Goal: Transaction & Acquisition: Purchase product/service

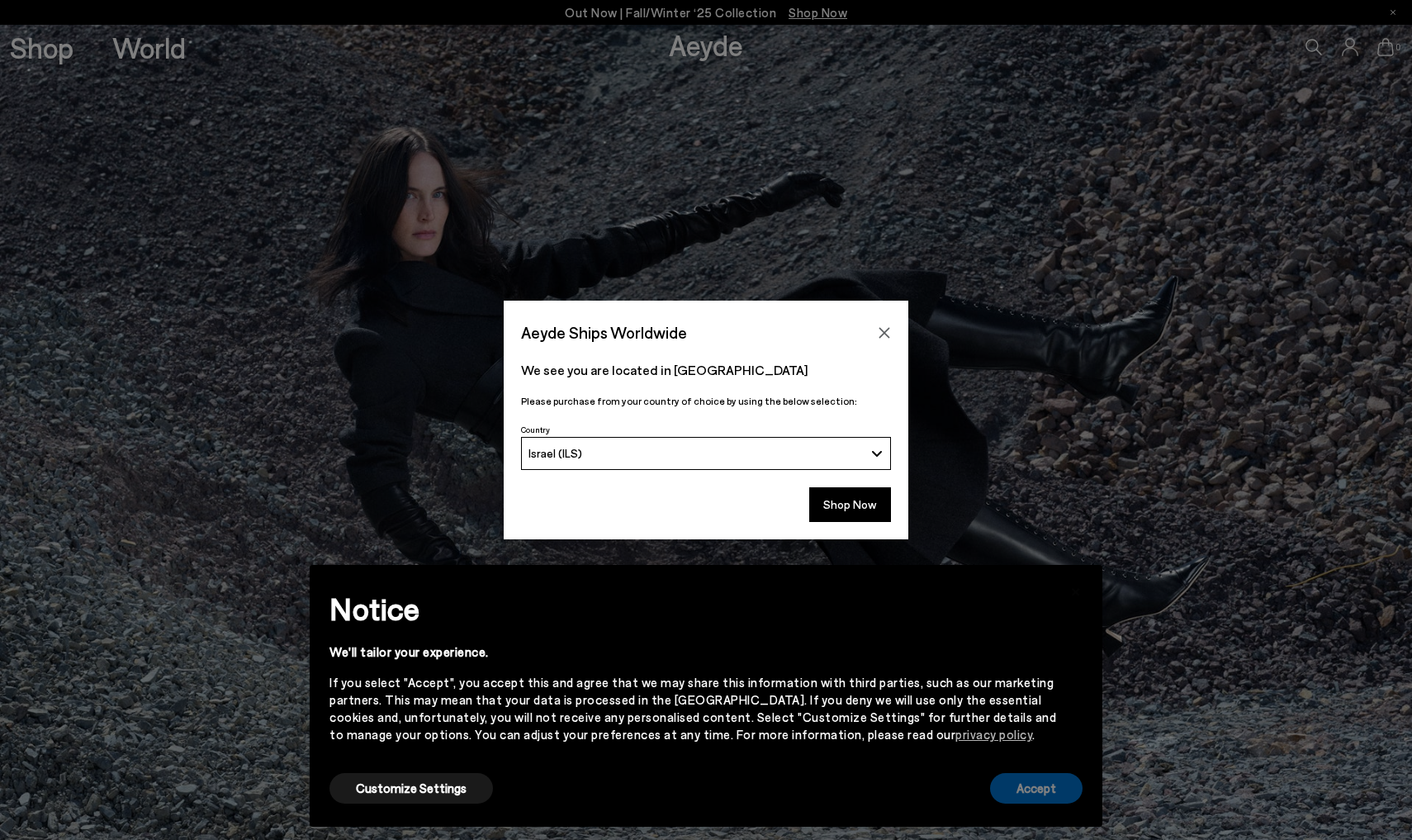
click at [1054, 795] on button "Accept" at bounding box center [1036, 787] width 92 height 31
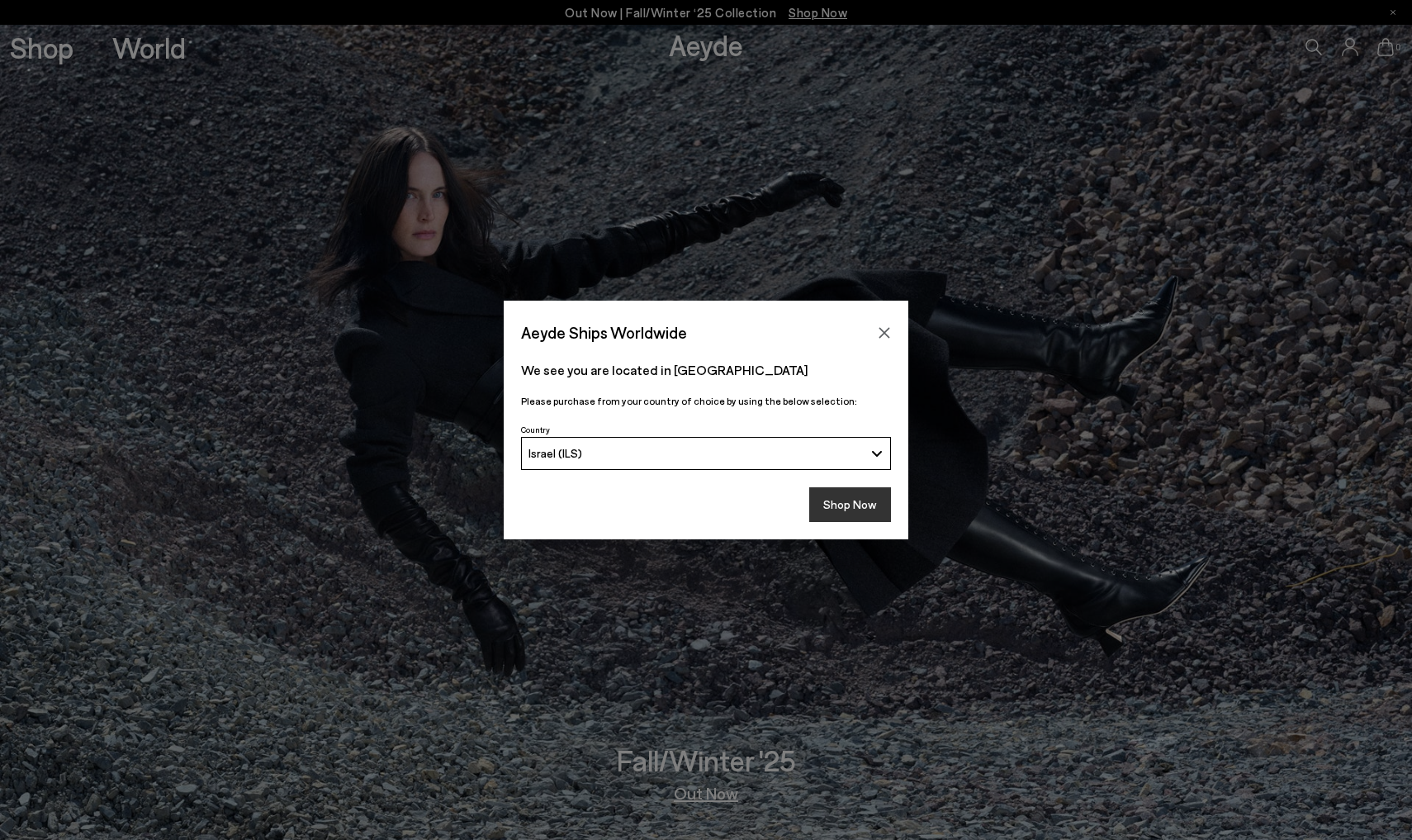
click at [842, 512] on button "Shop Now" at bounding box center [850, 504] width 82 height 35
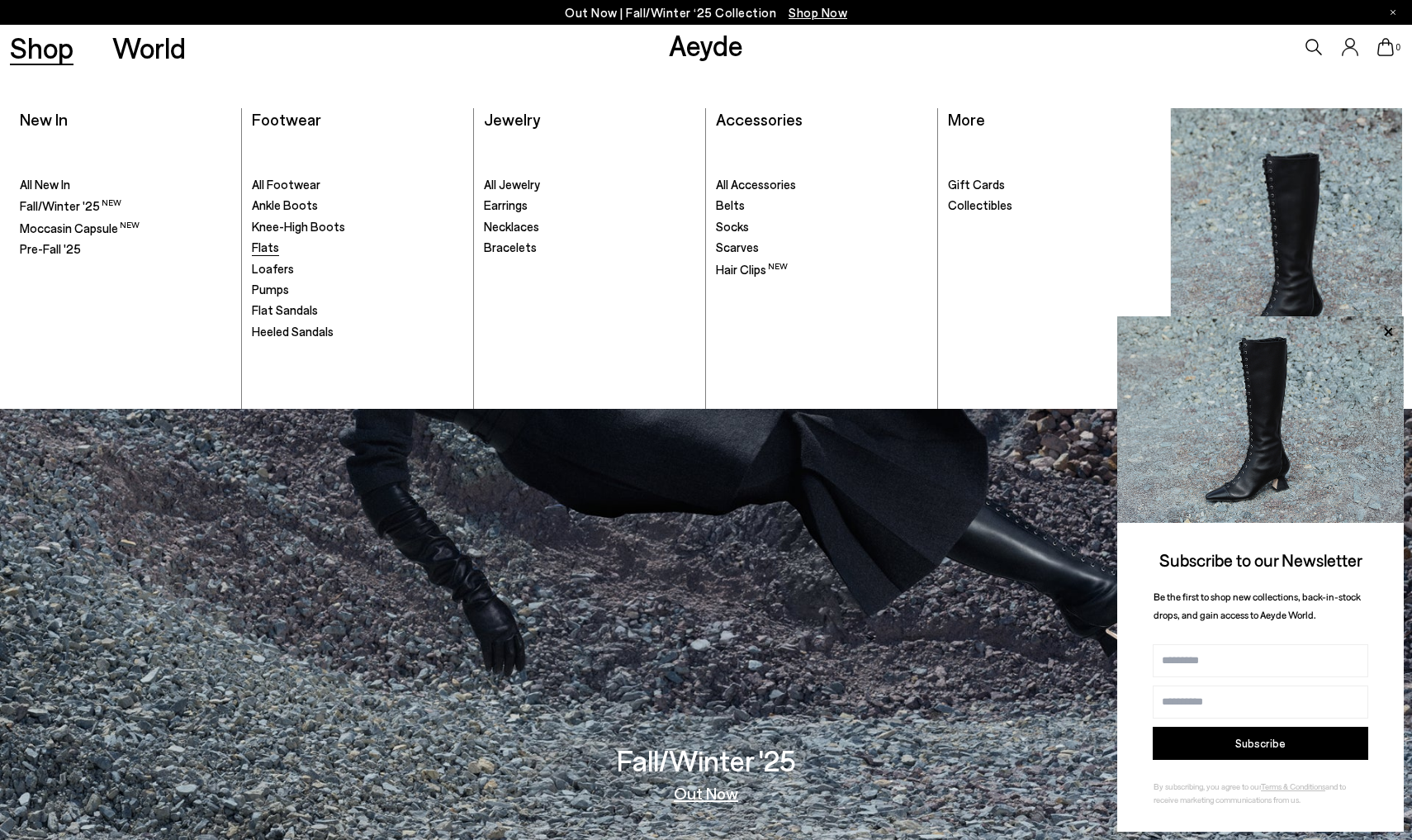
click at [265, 246] on span "Flats" at bounding box center [265, 247] width 27 height 15
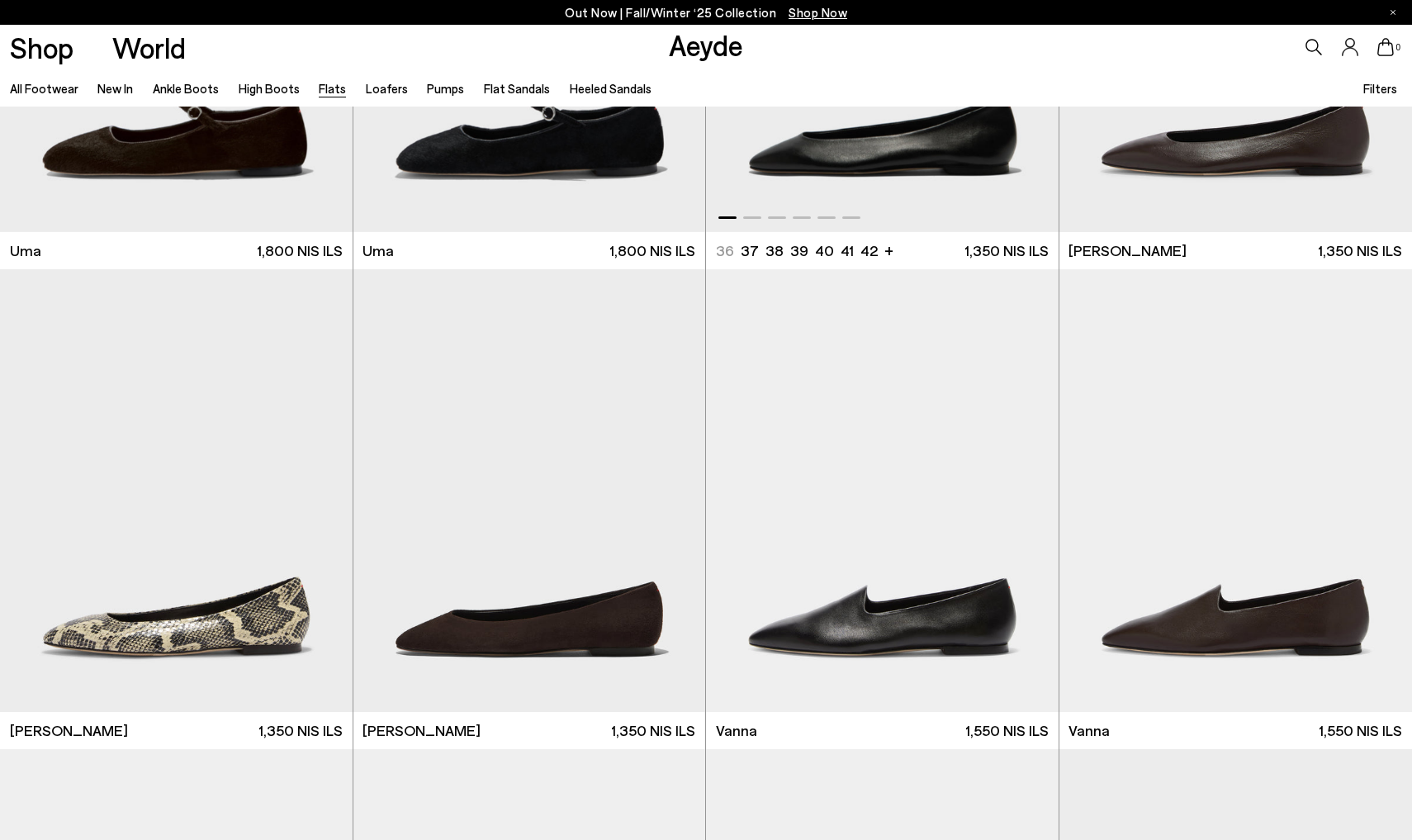
scroll to position [318, 0]
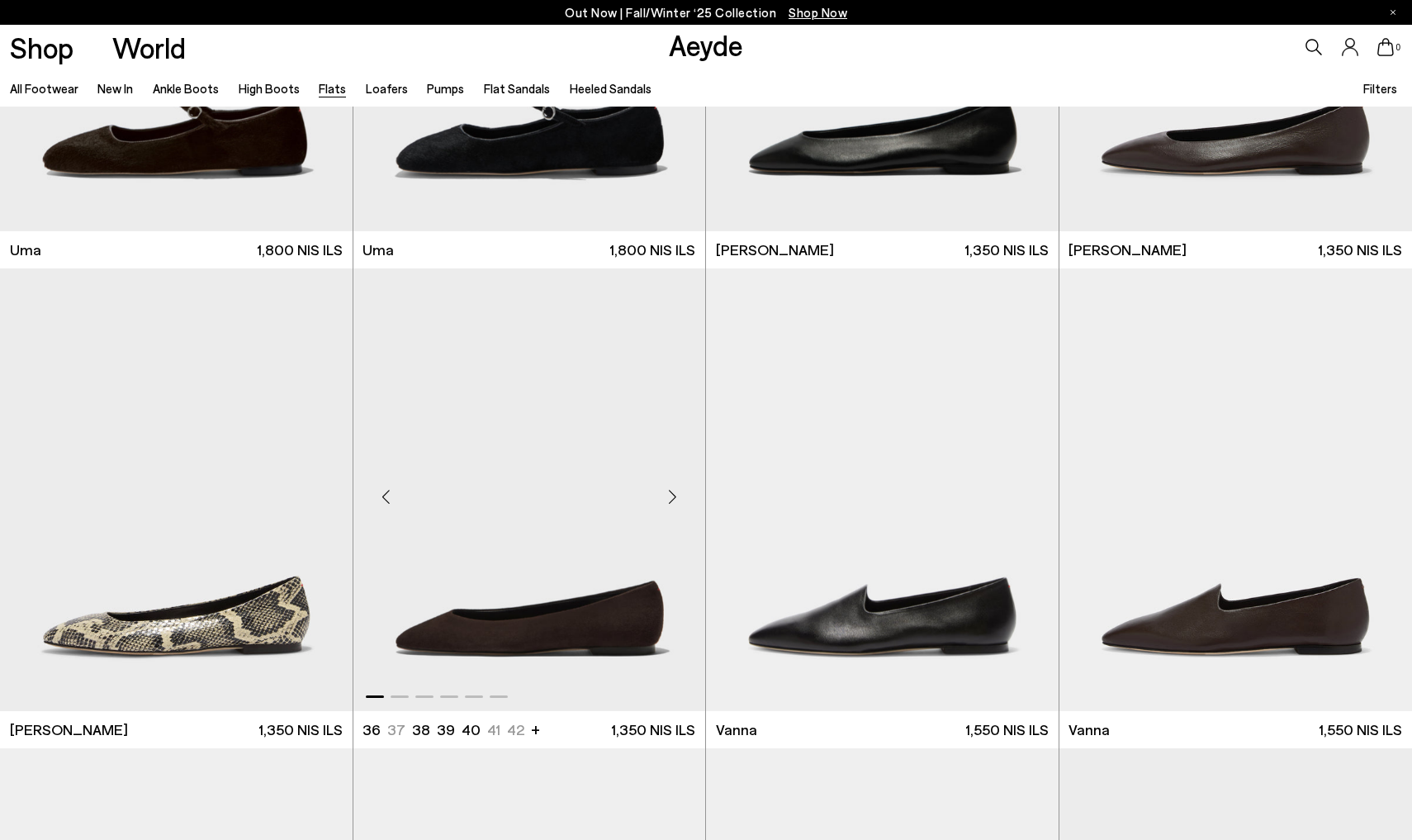
click at [619, 593] on img "1 / 6" at bounding box center [529, 489] width 353 height 442
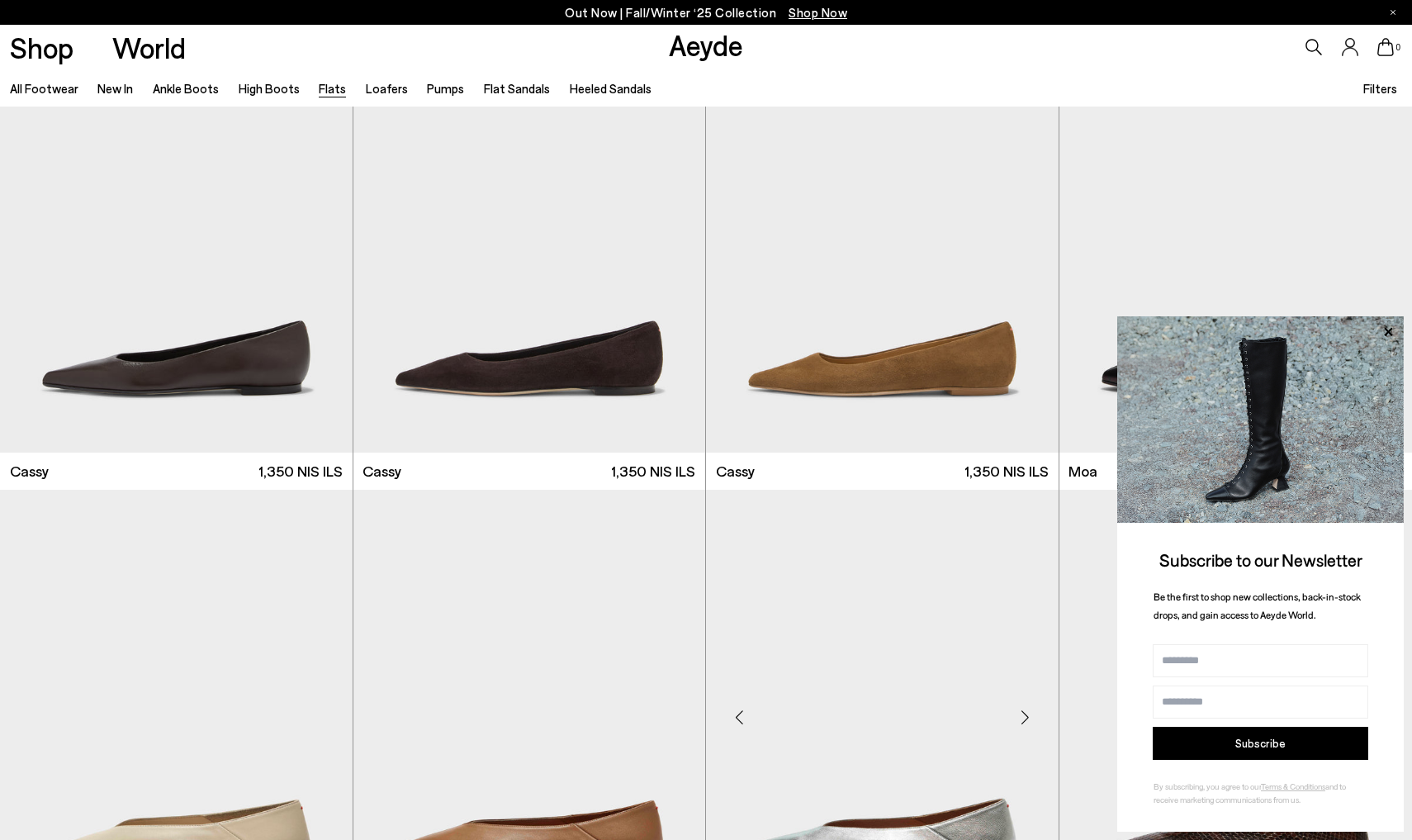
scroll to position [2977, 0]
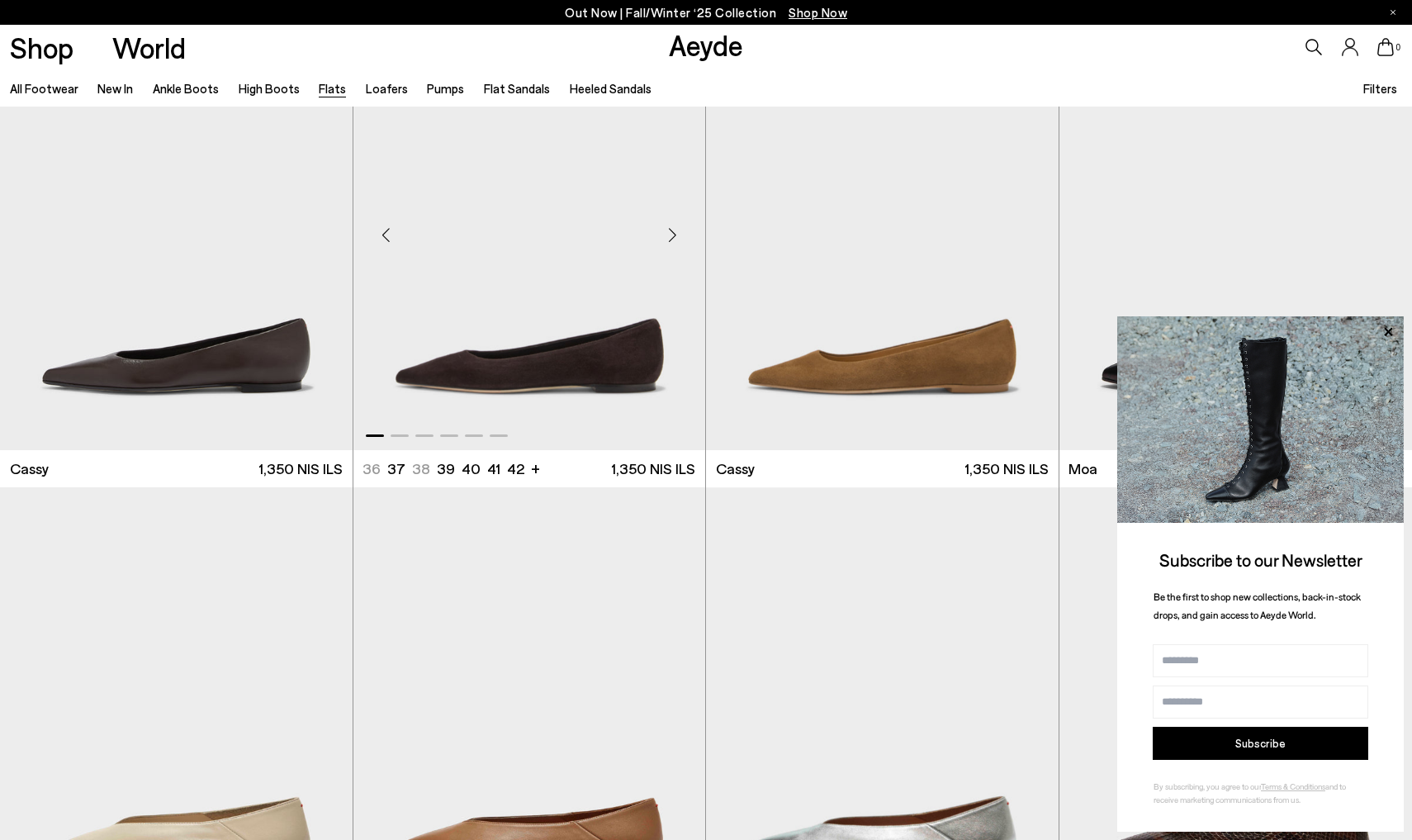
click at [585, 358] on img "1 / 6" at bounding box center [529, 228] width 353 height 442
click at [1386, 332] on icon at bounding box center [1388, 331] width 8 height 8
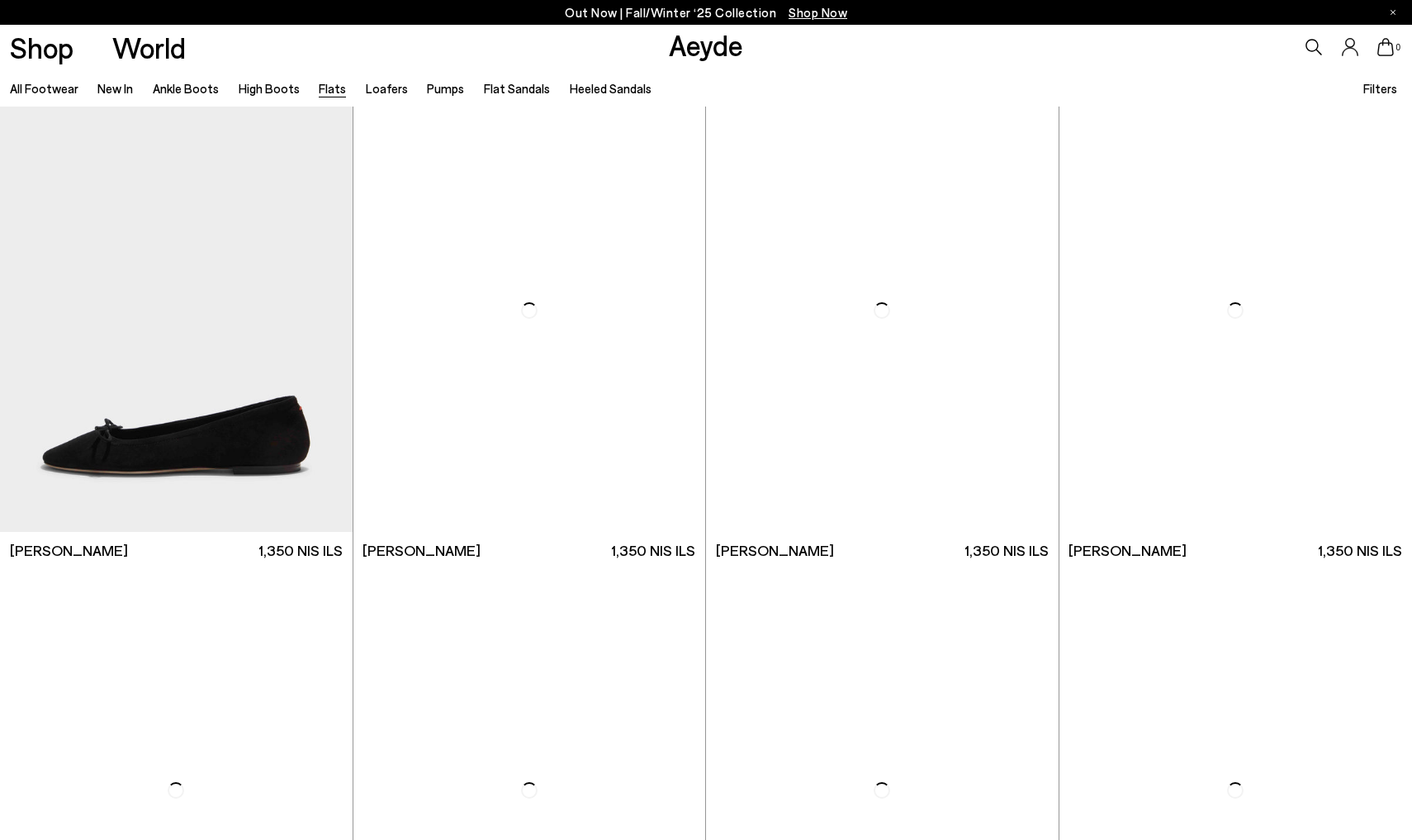
scroll to position [4336, 0]
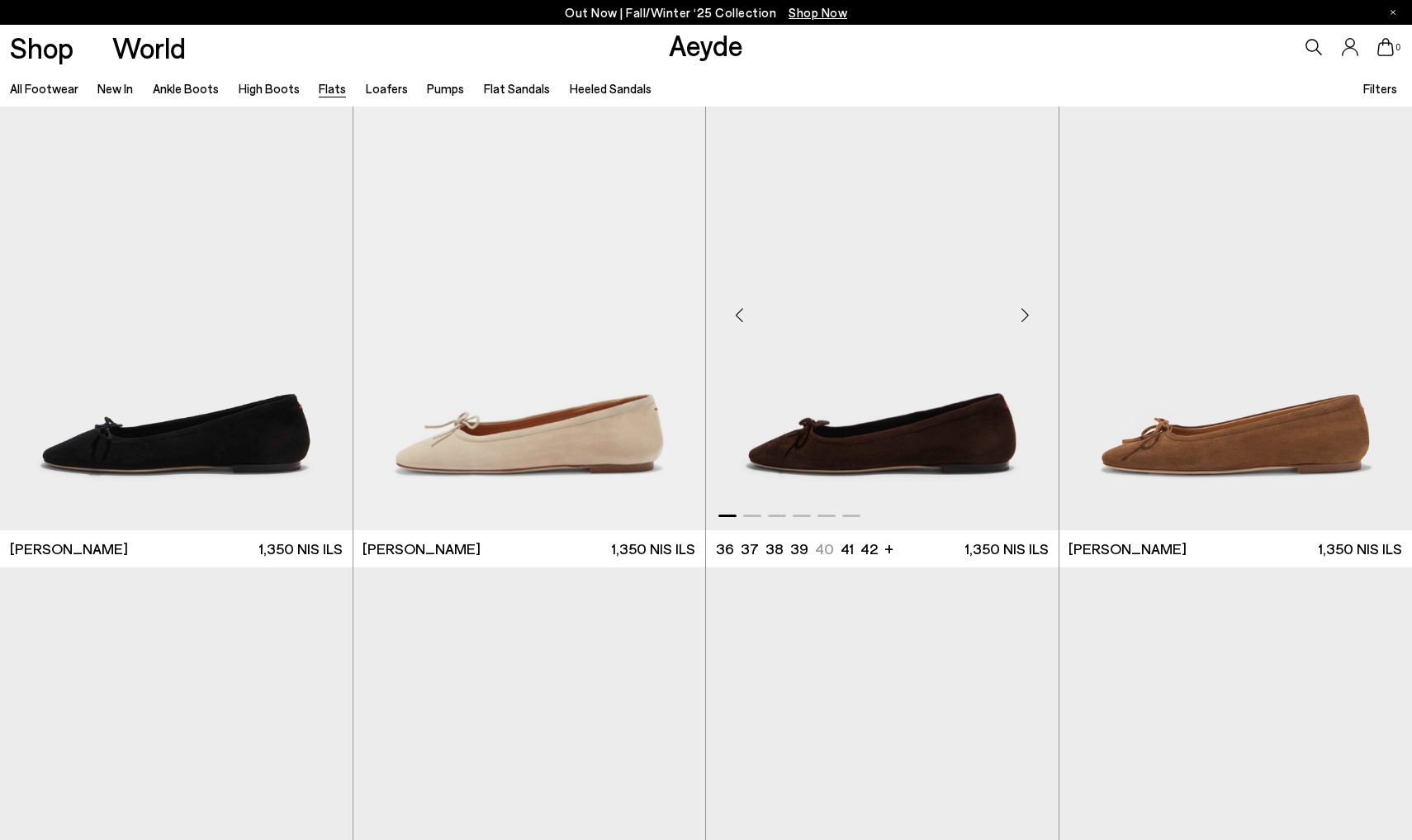
click at [903, 439] on img "1 / 6" at bounding box center [882, 308] width 353 height 442
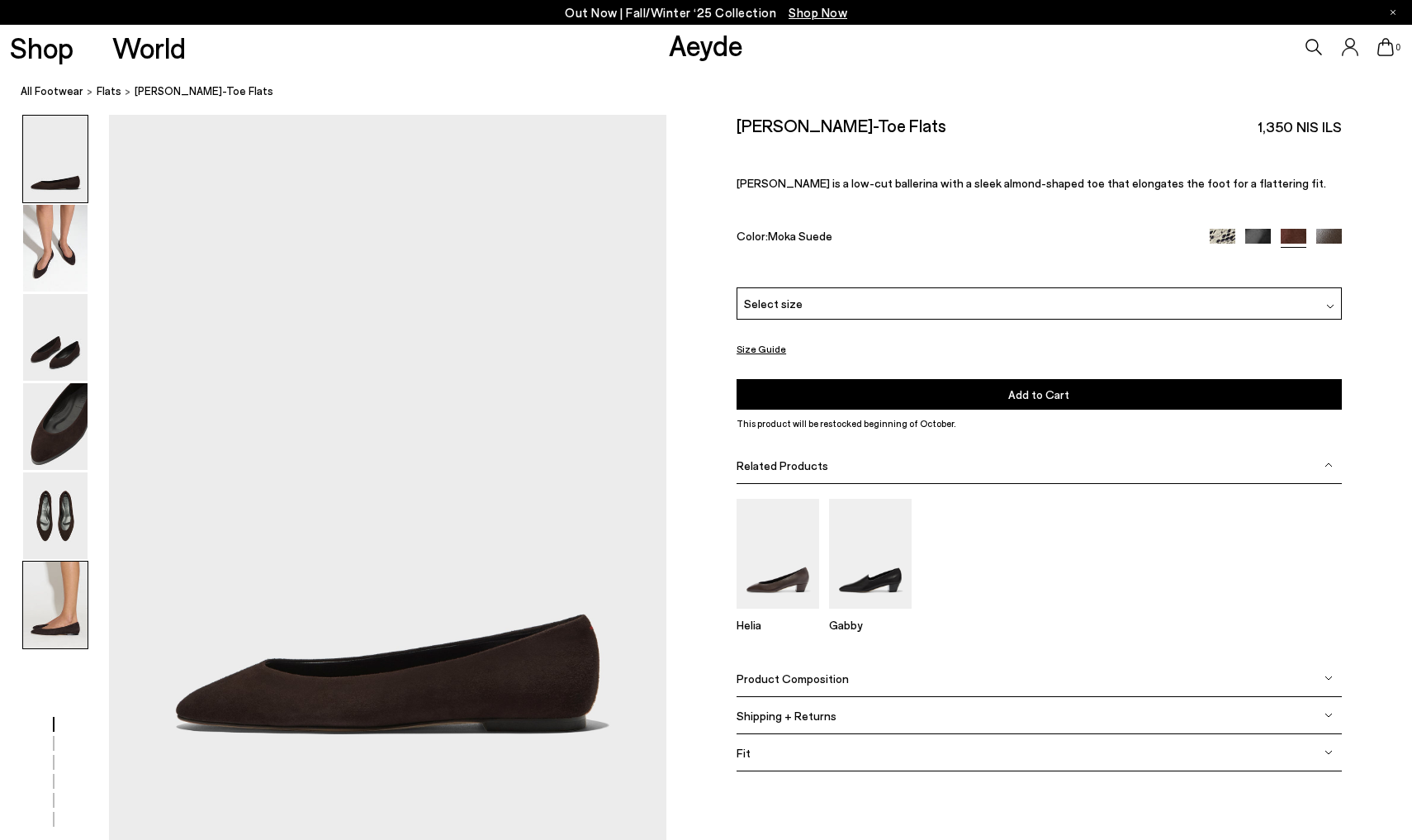
click at [40, 611] on img at bounding box center [55, 604] width 65 height 86
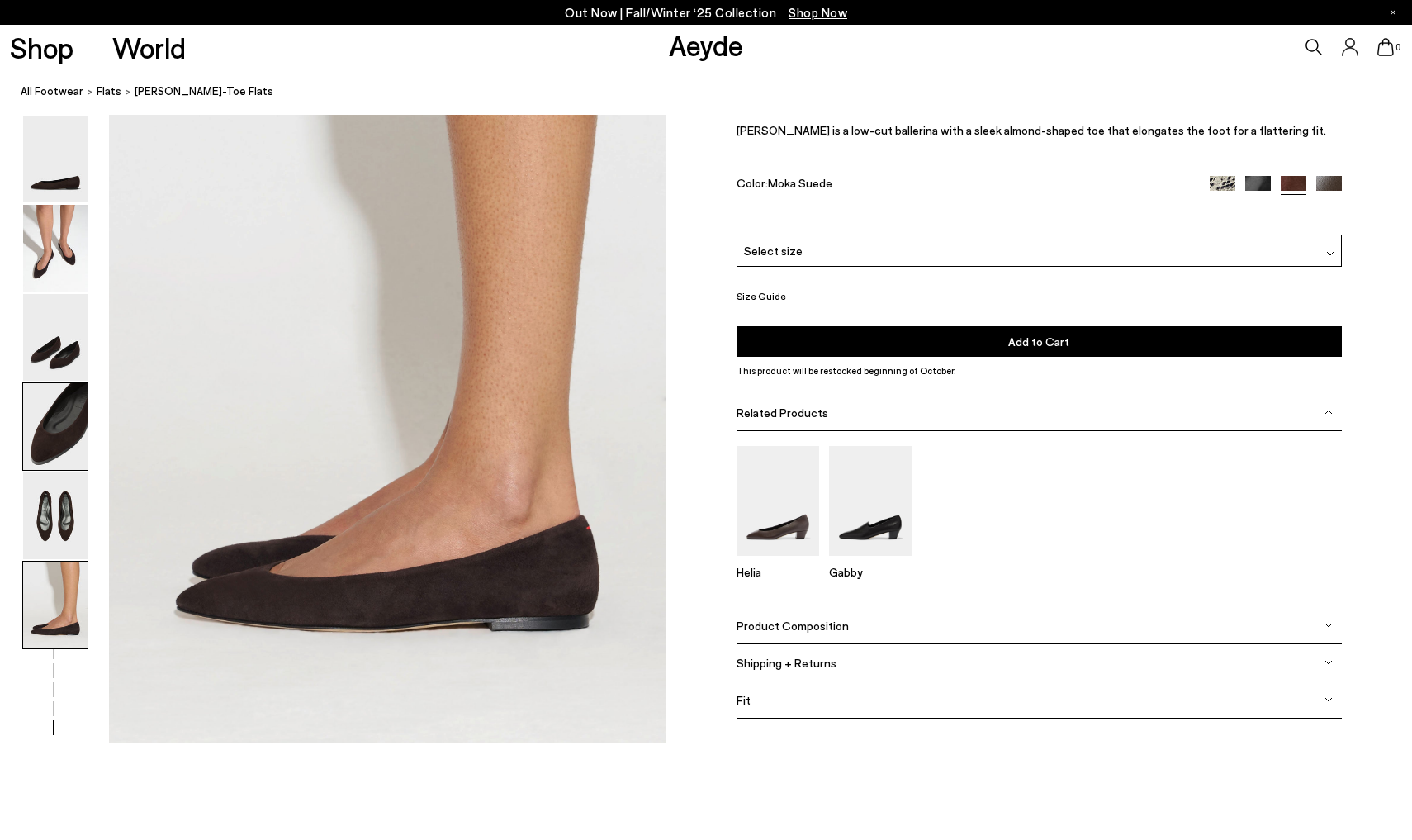
click at [59, 450] on img at bounding box center [55, 425] width 65 height 86
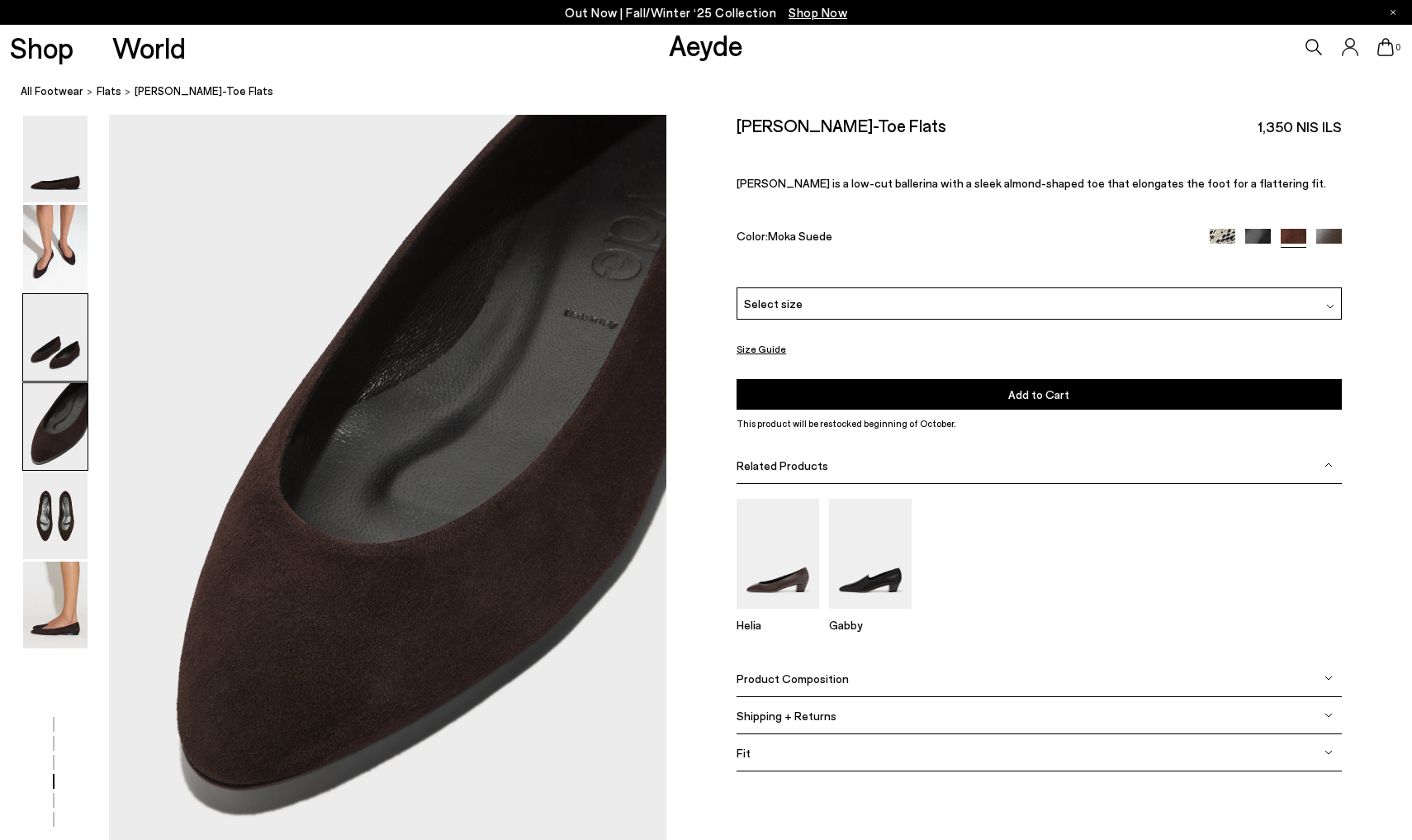
click at [53, 334] on img at bounding box center [55, 337] width 65 height 86
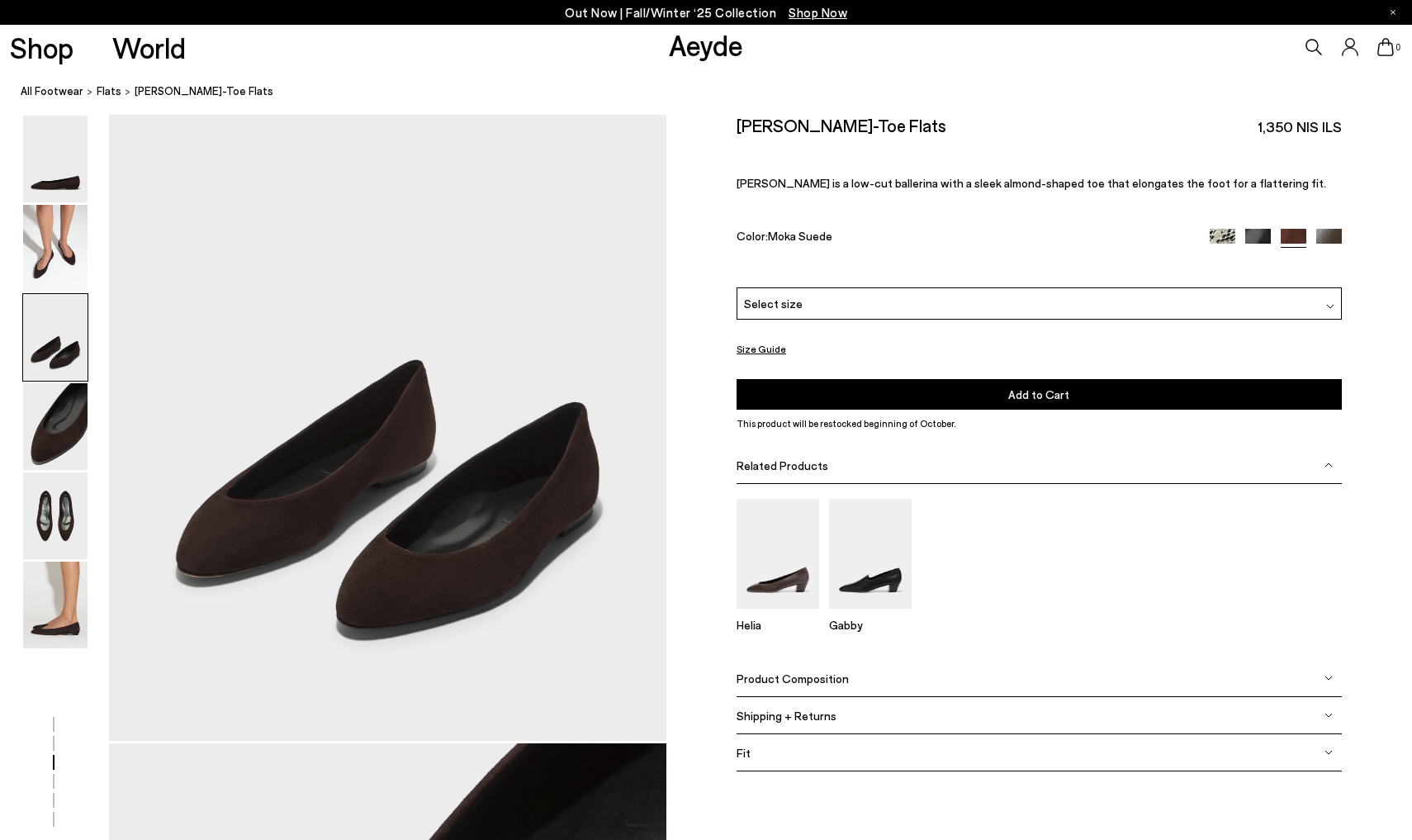
scroll to position [1472, 0]
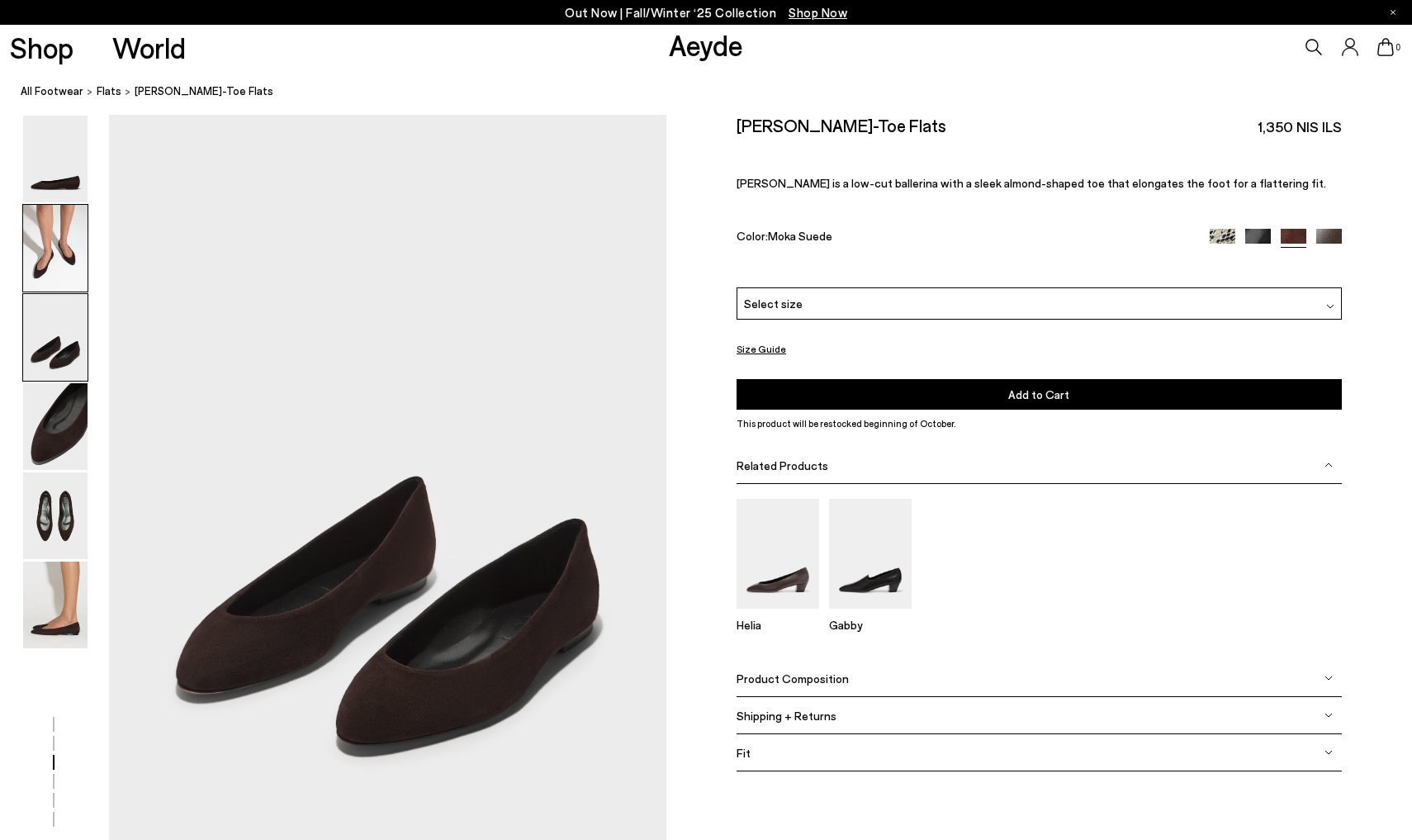
click at [52, 243] on img at bounding box center [55, 248] width 65 height 86
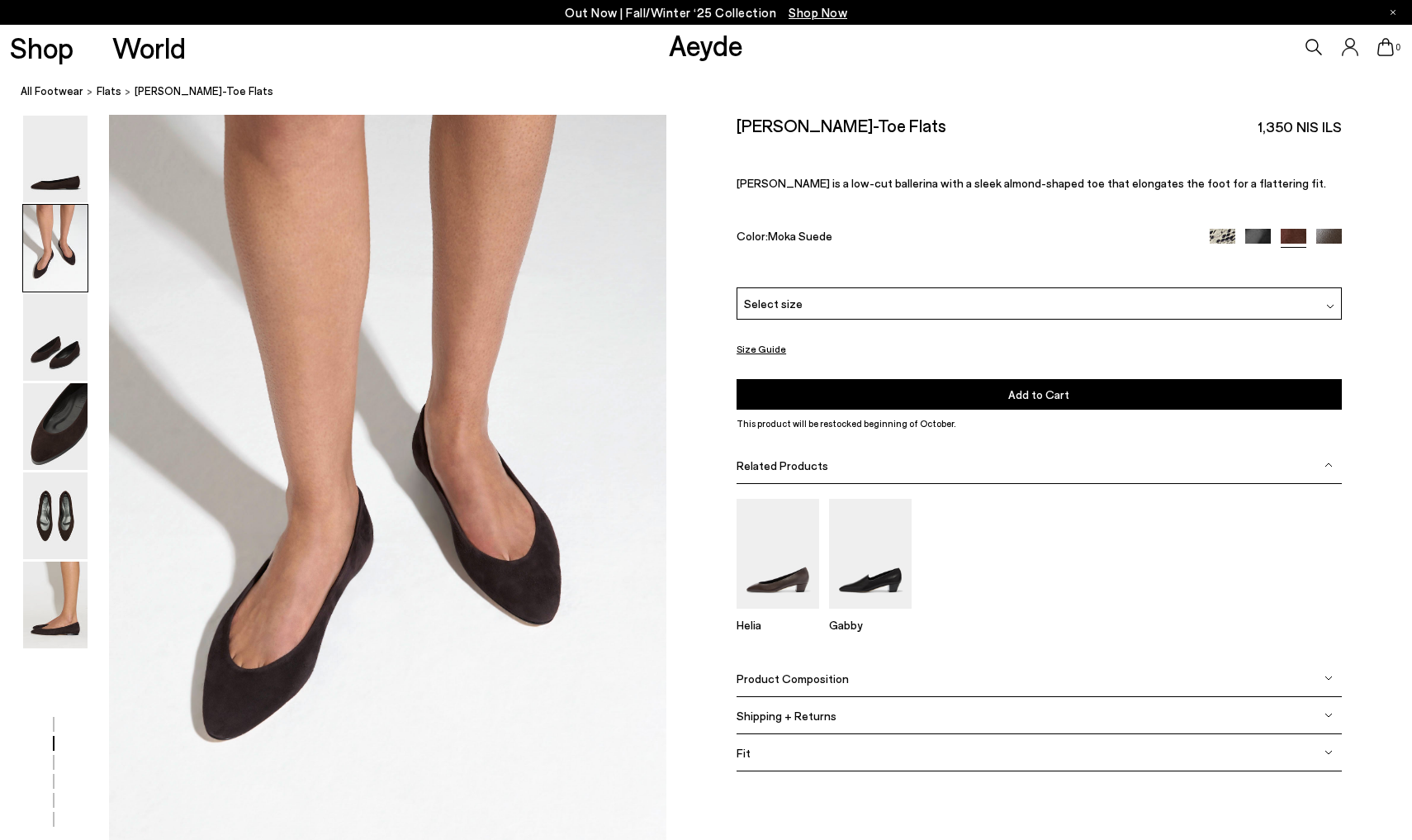
scroll to position [728, 0]
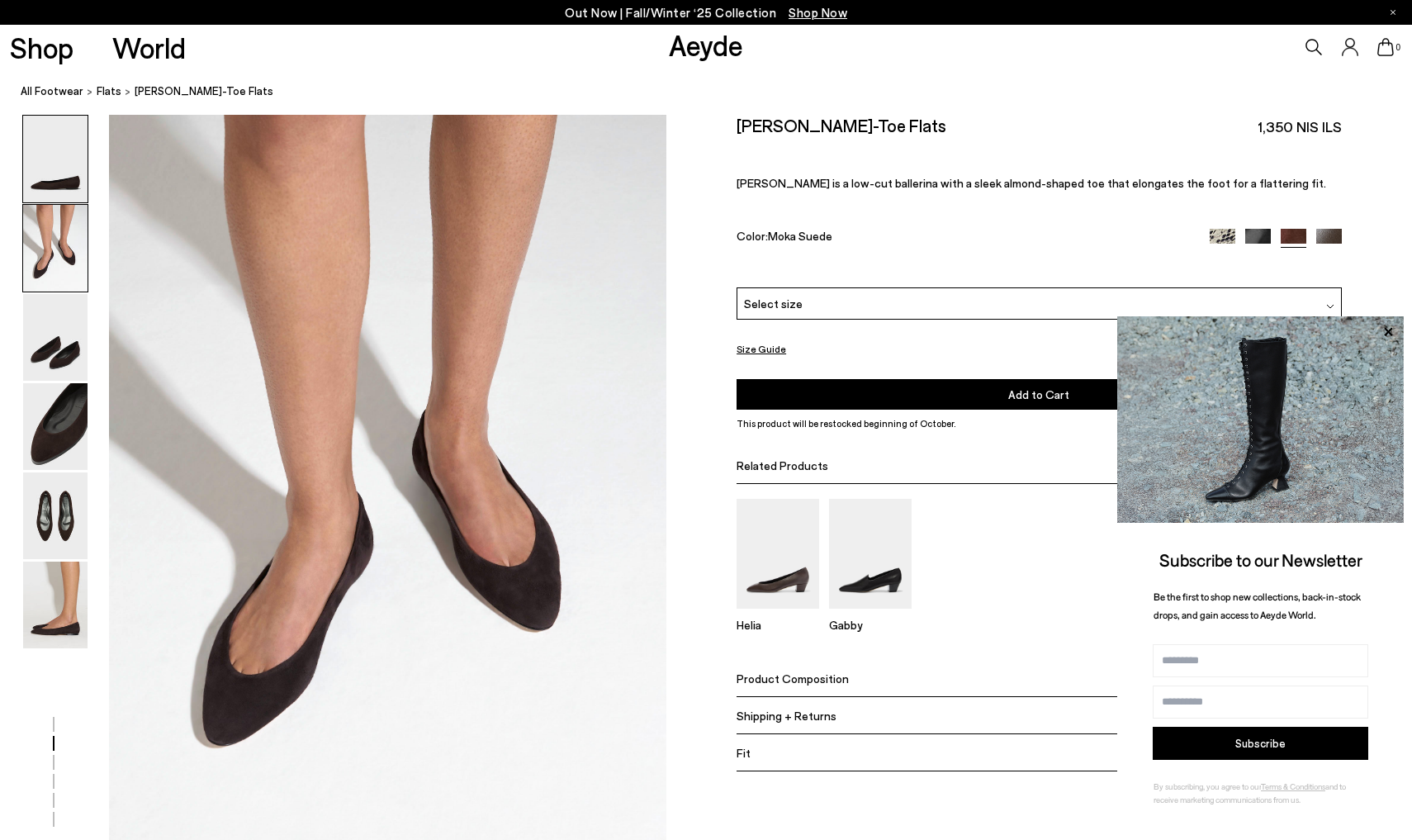
click at [49, 158] on img at bounding box center [55, 158] width 65 height 86
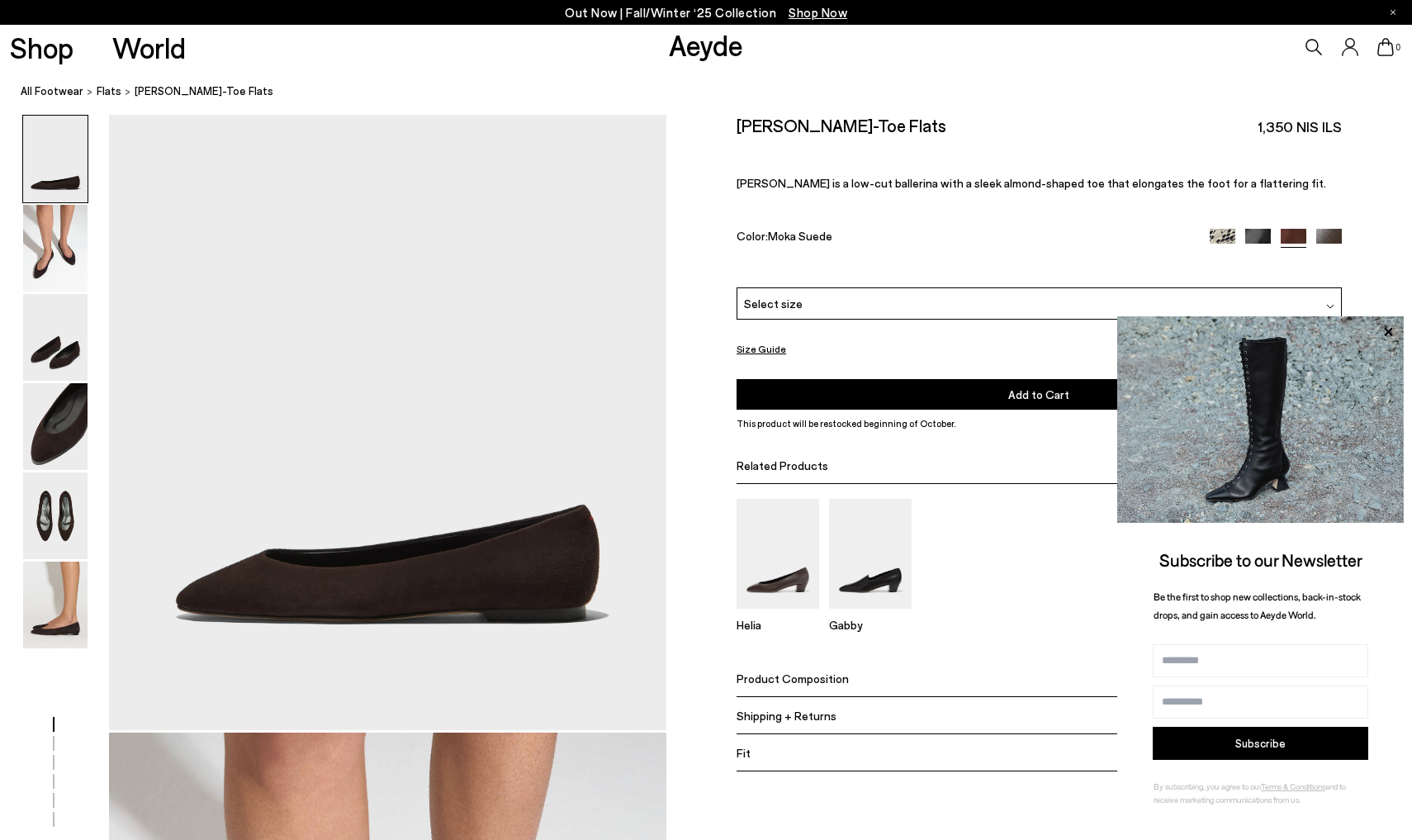
scroll to position [0, 0]
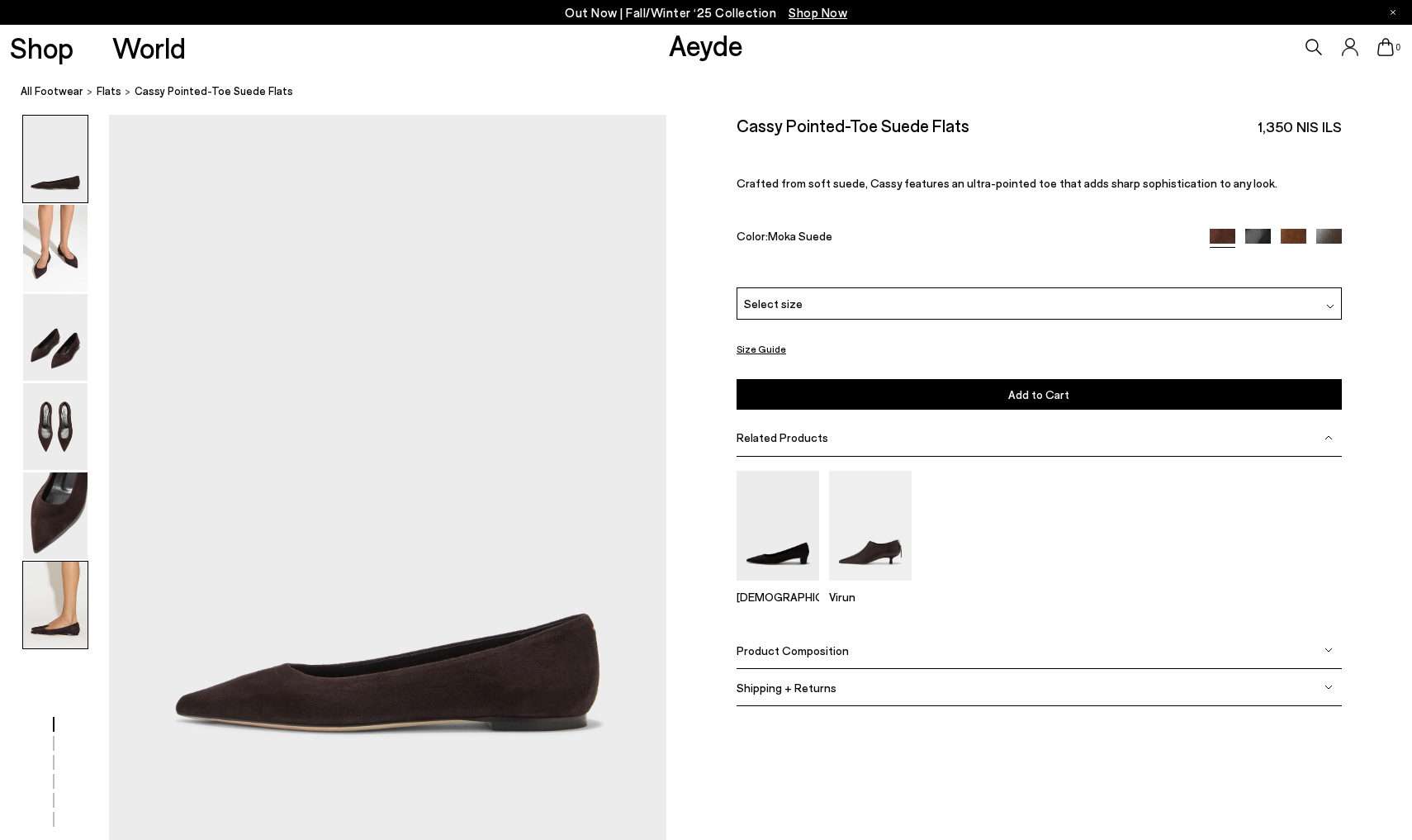
click at [66, 599] on img at bounding box center [55, 604] width 65 height 86
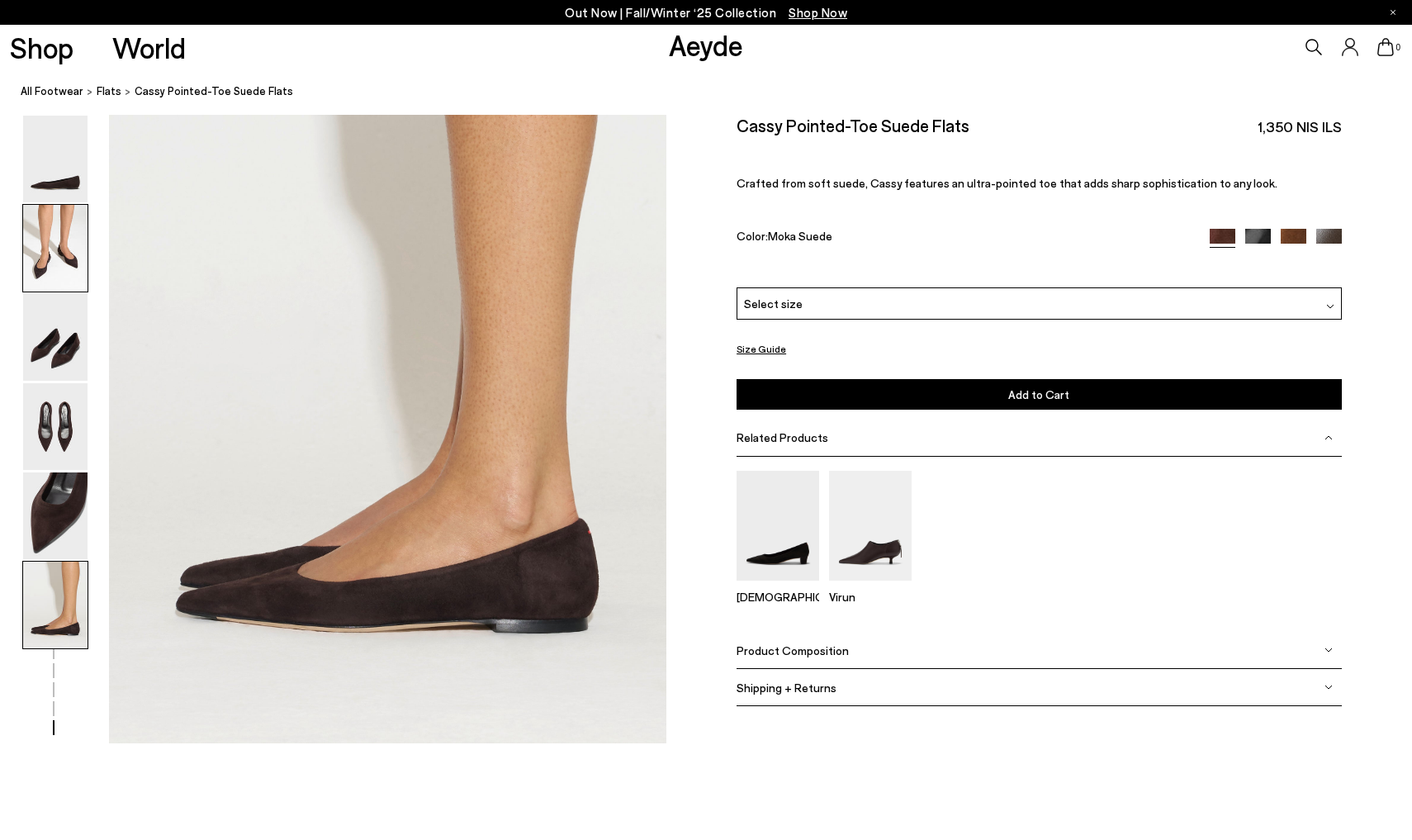
click at [57, 239] on img at bounding box center [55, 248] width 65 height 86
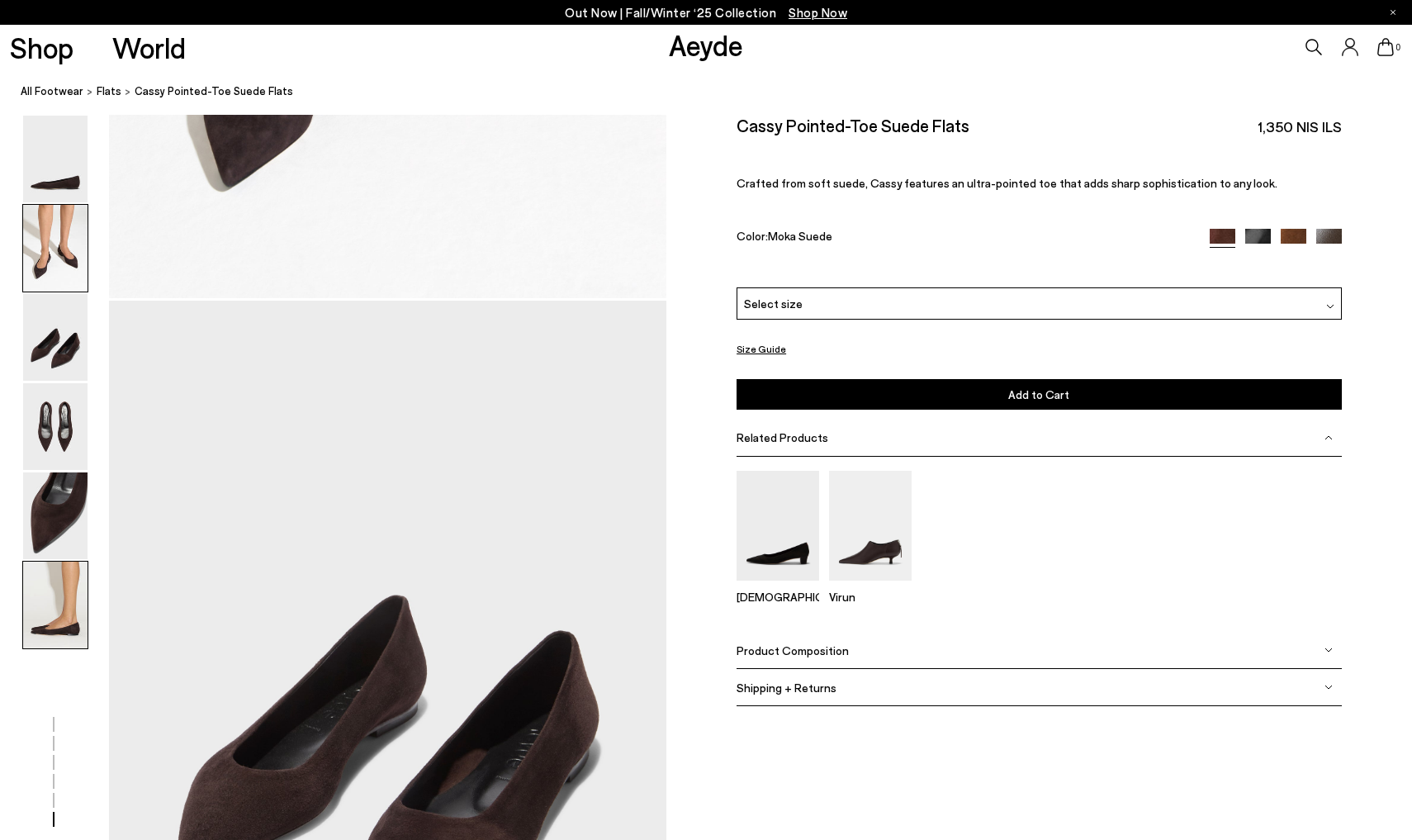
scroll to position [728, 0]
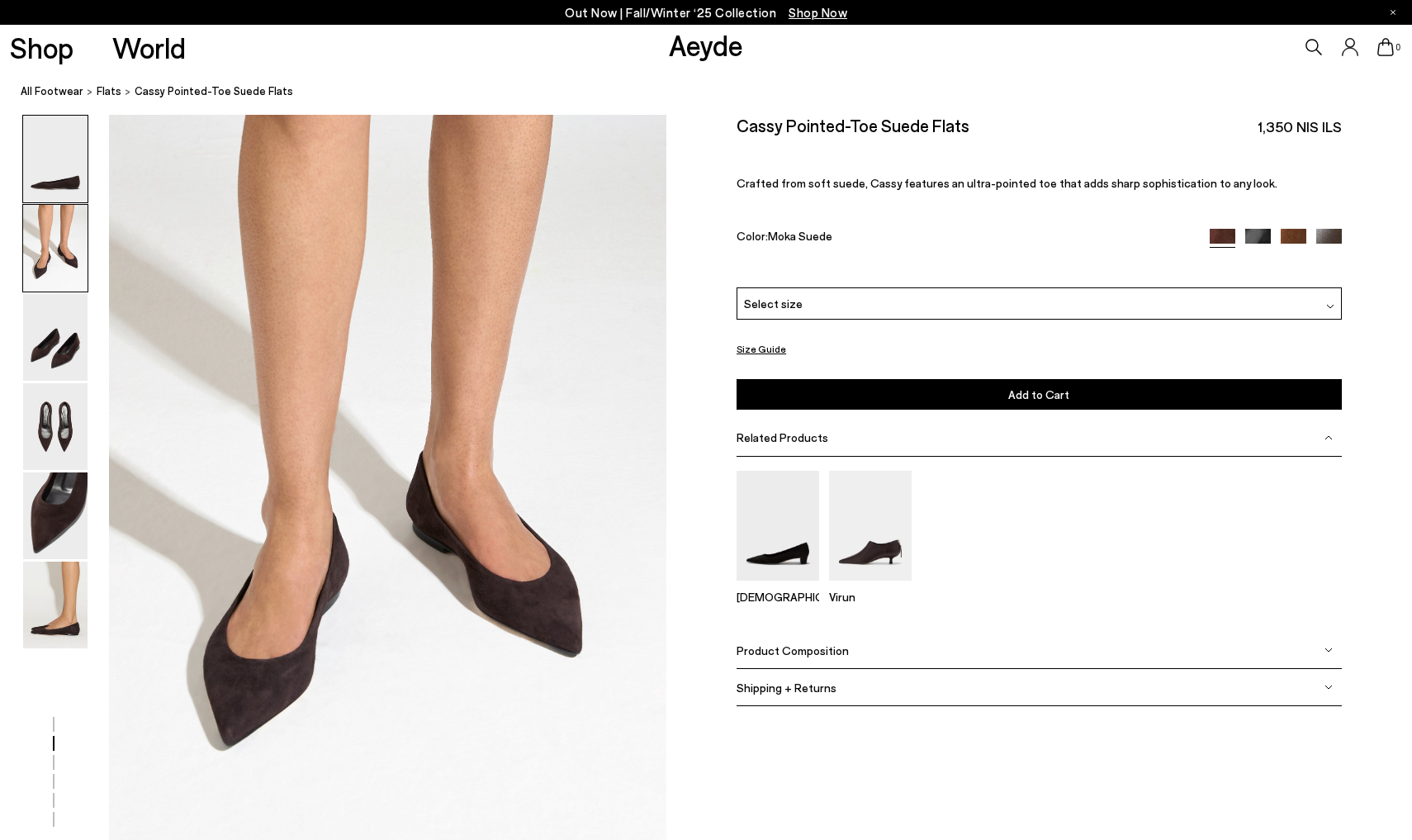
click at [60, 162] on img at bounding box center [55, 158] width 65 height 86
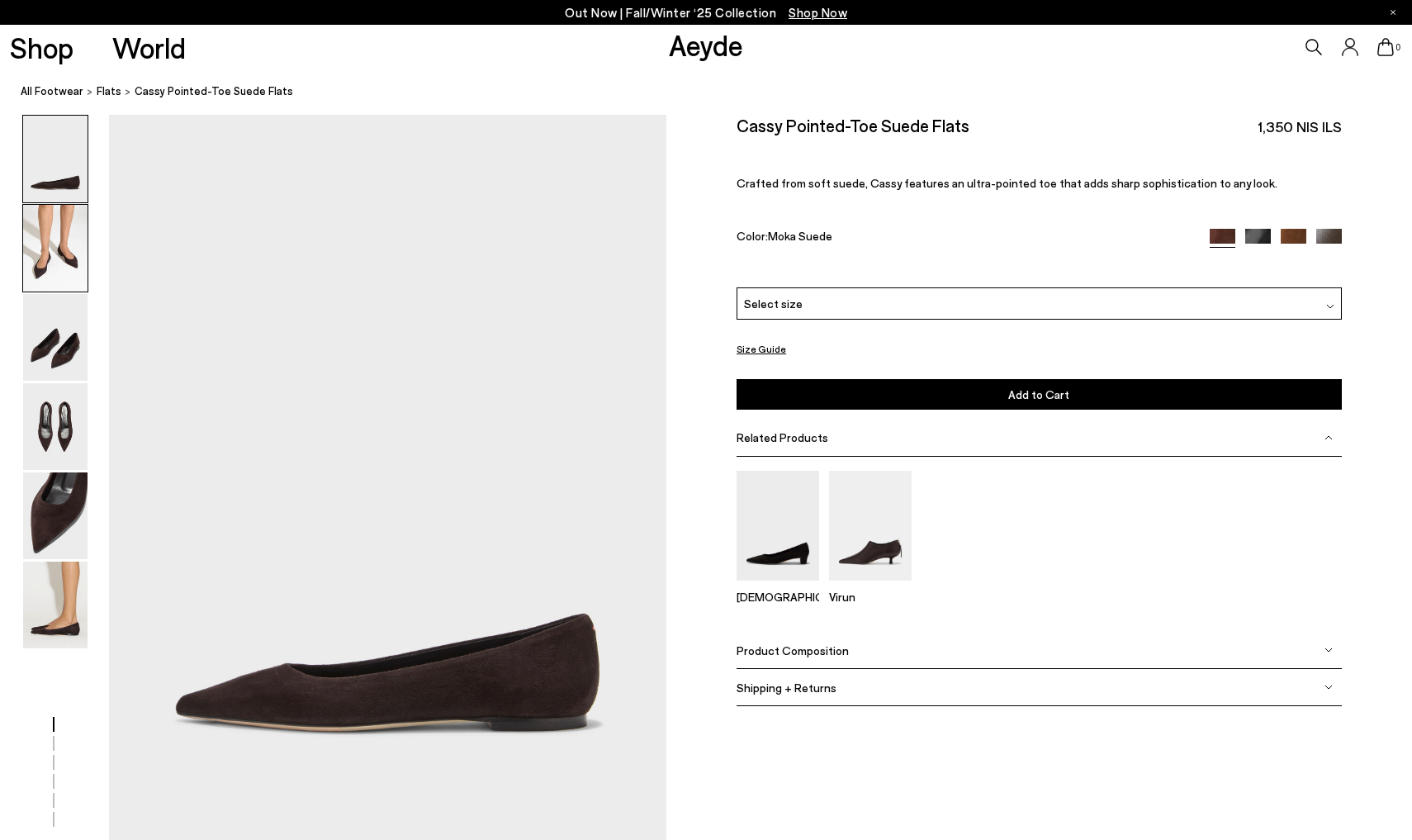
click at [63, 263] on img at bounding box center [55, 248] width 65 height 86
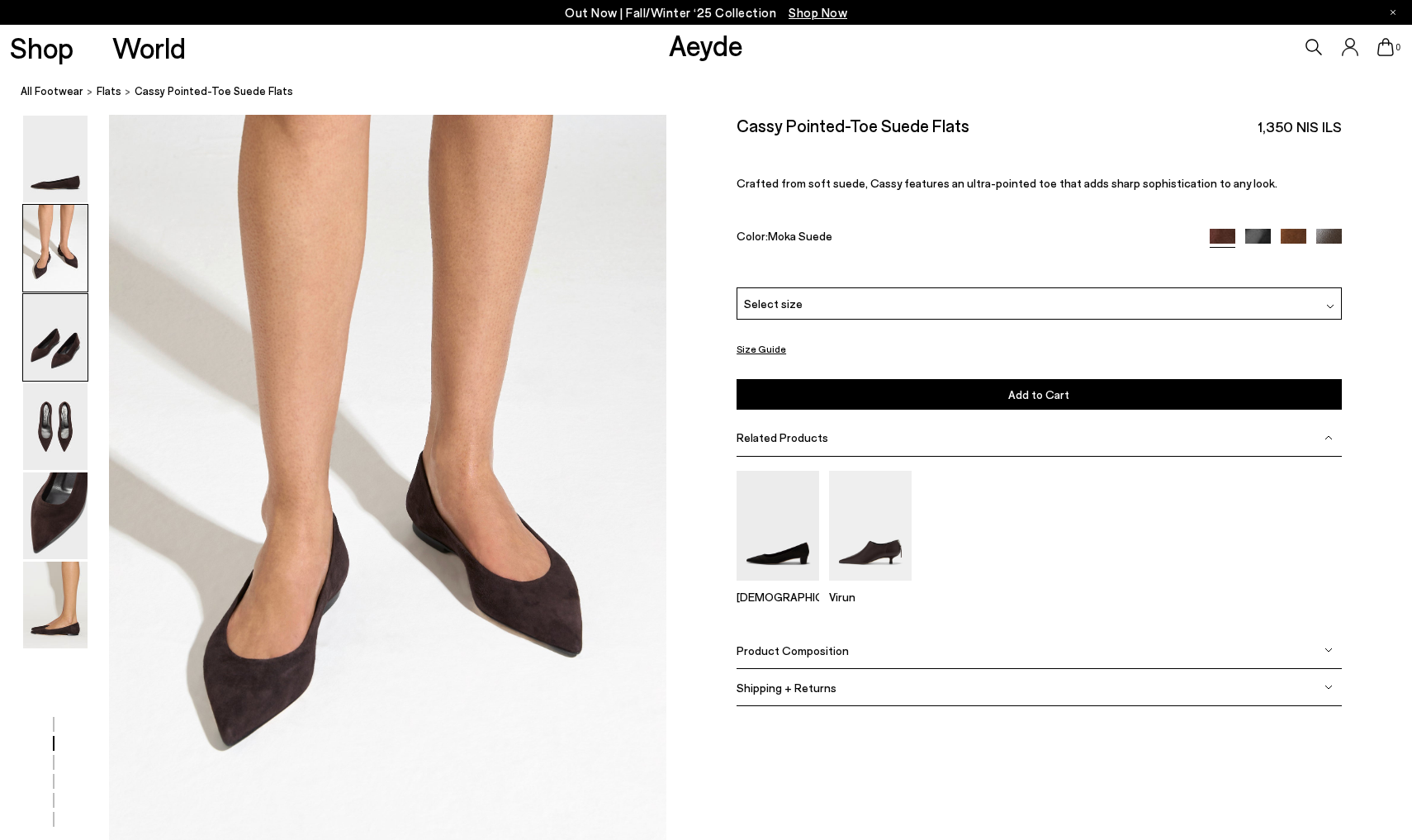
click at [62, 378] on img at bounding box center [55, 337] width 65 height 86
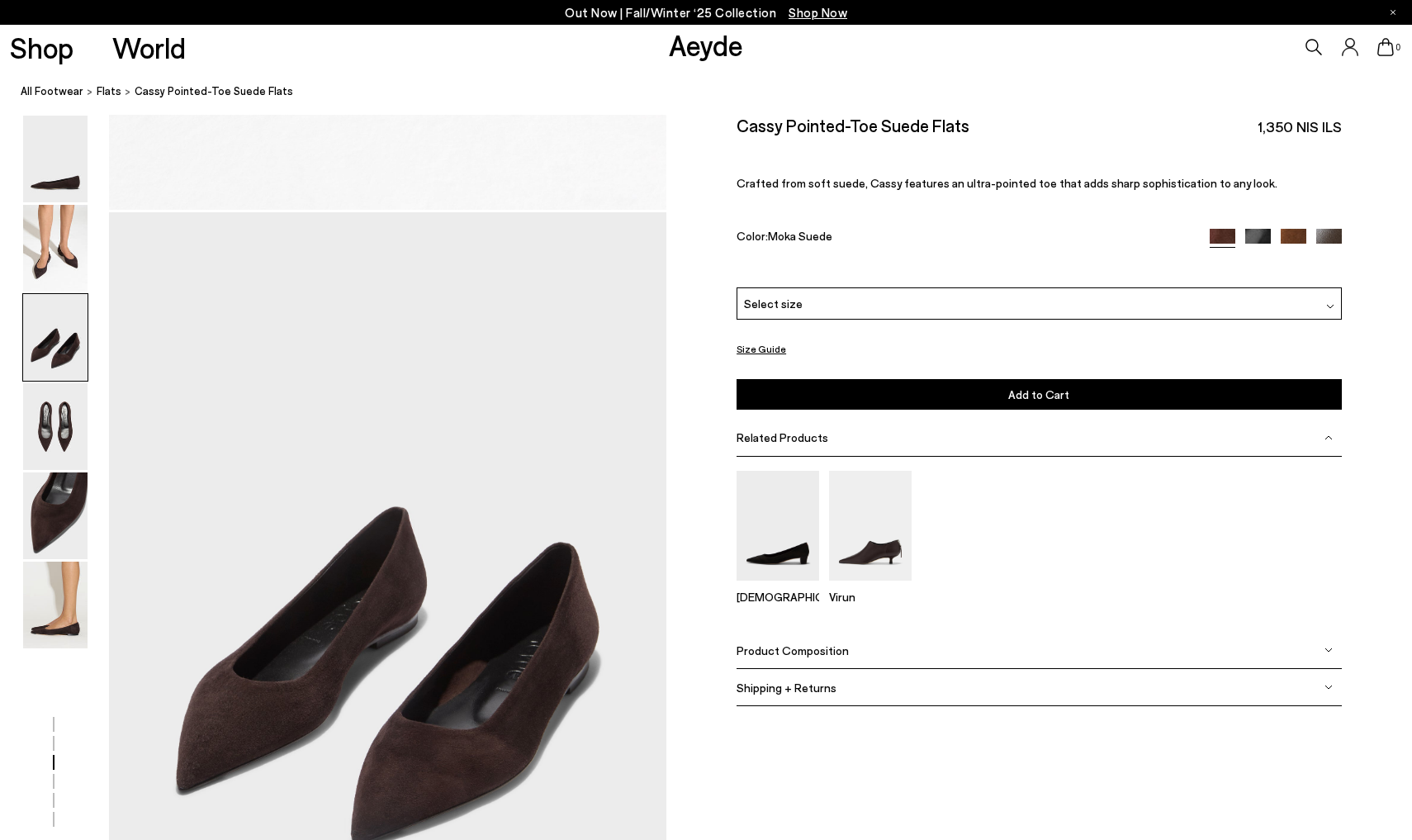
scroll to position [1472, 0]
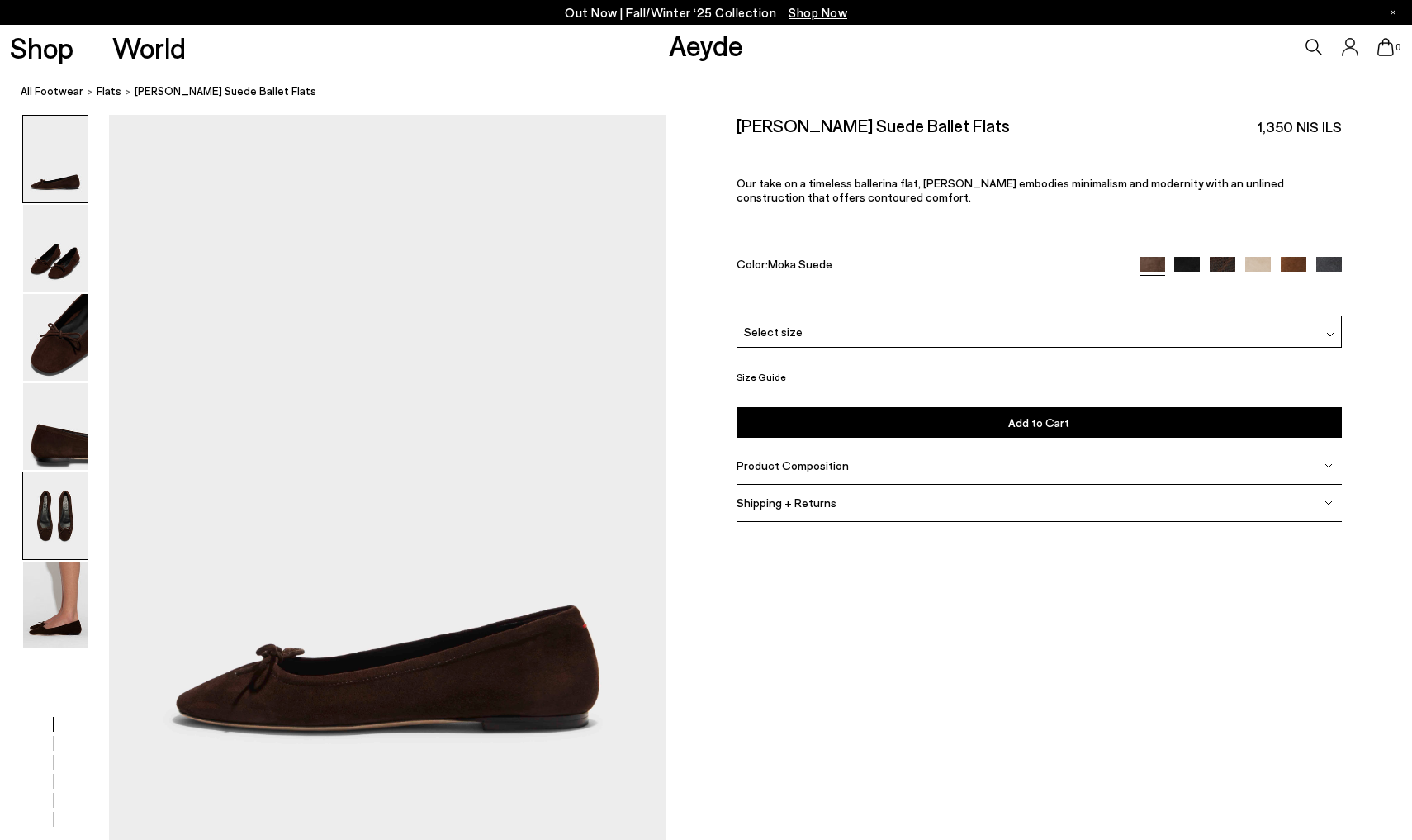
click at [62, 527] on img at bounding box center [55, 515] width 65 height 86
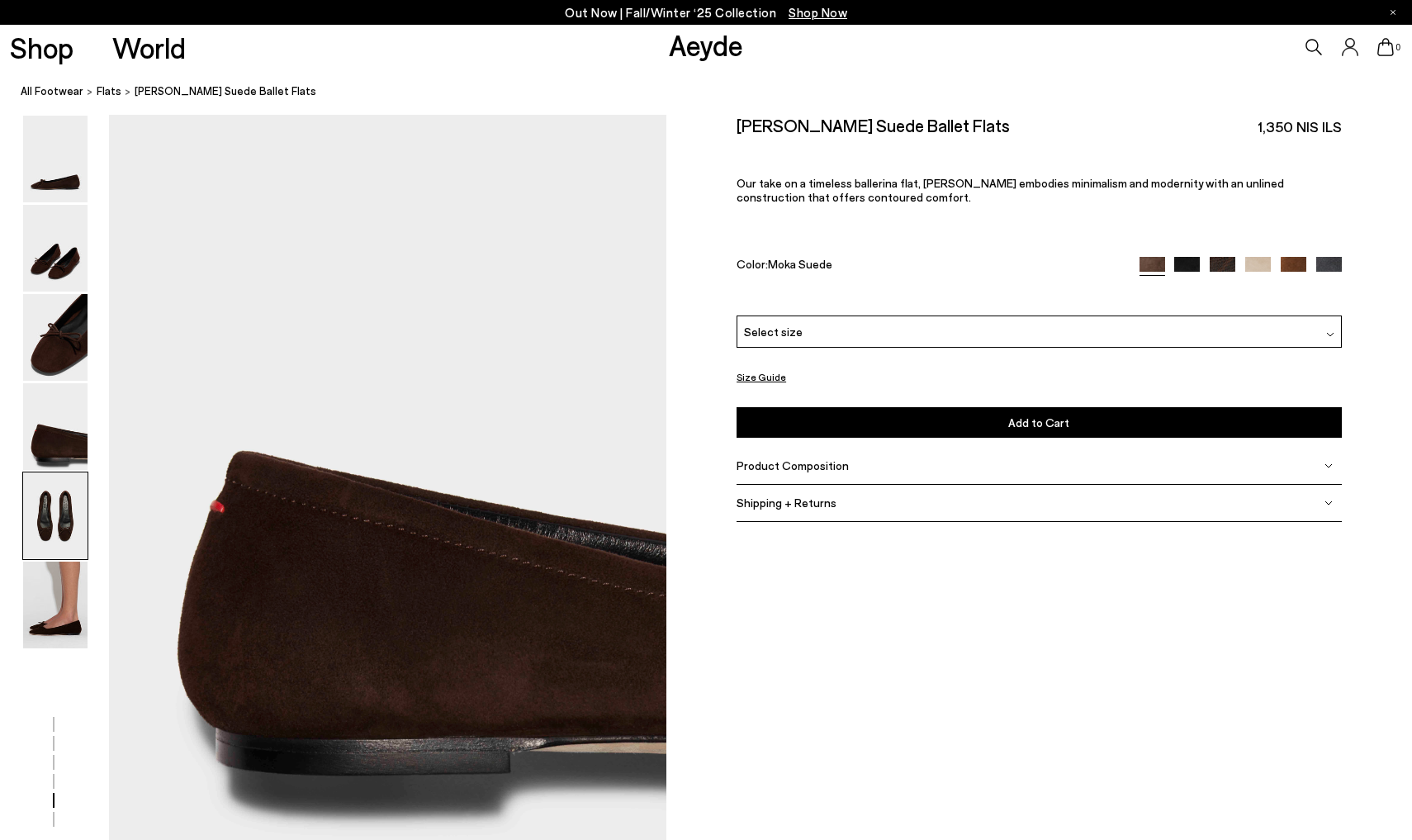
scroll to position [2962, 0]
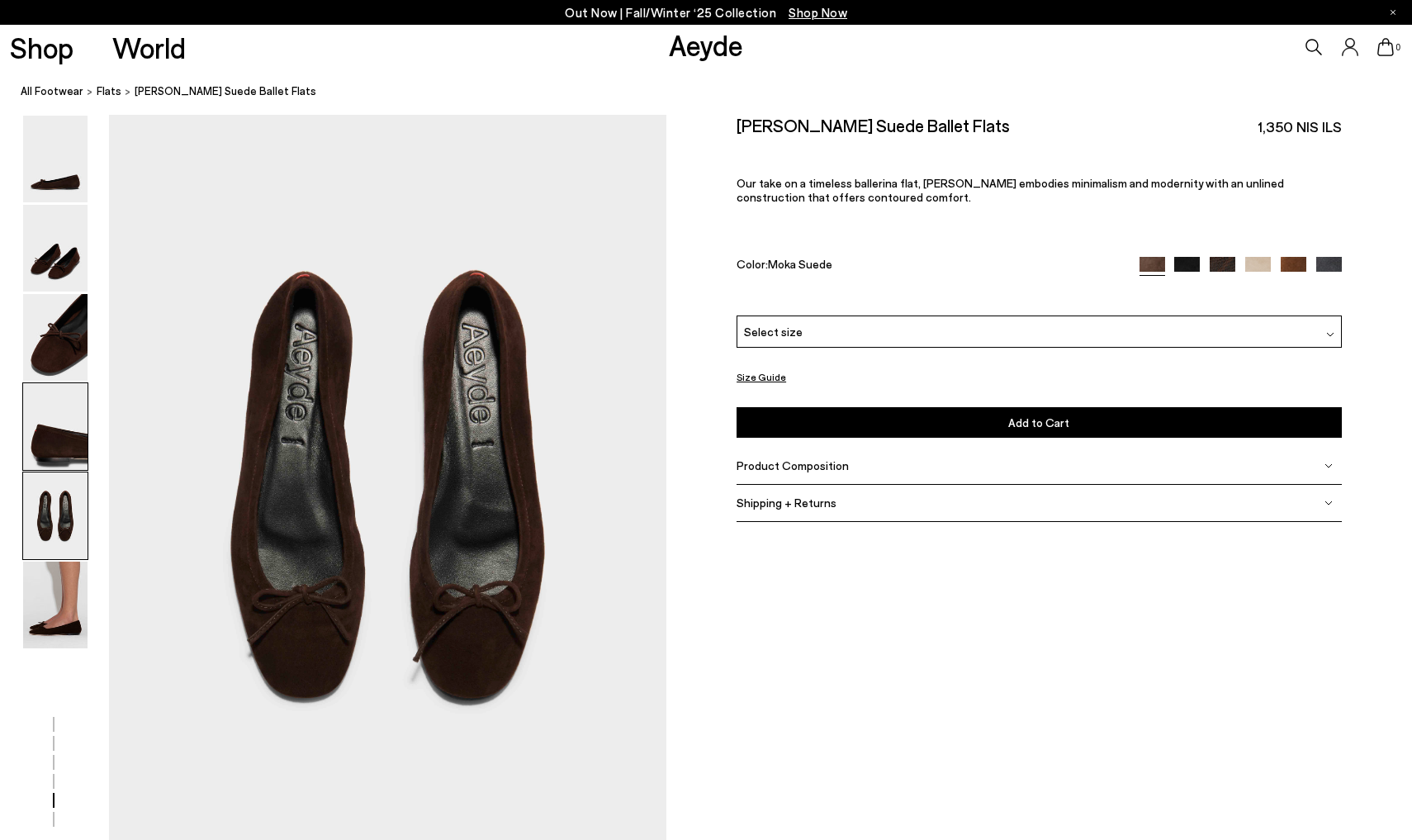
click at [45, 394] on img at bounding box center [55, 425] width 65 height 86
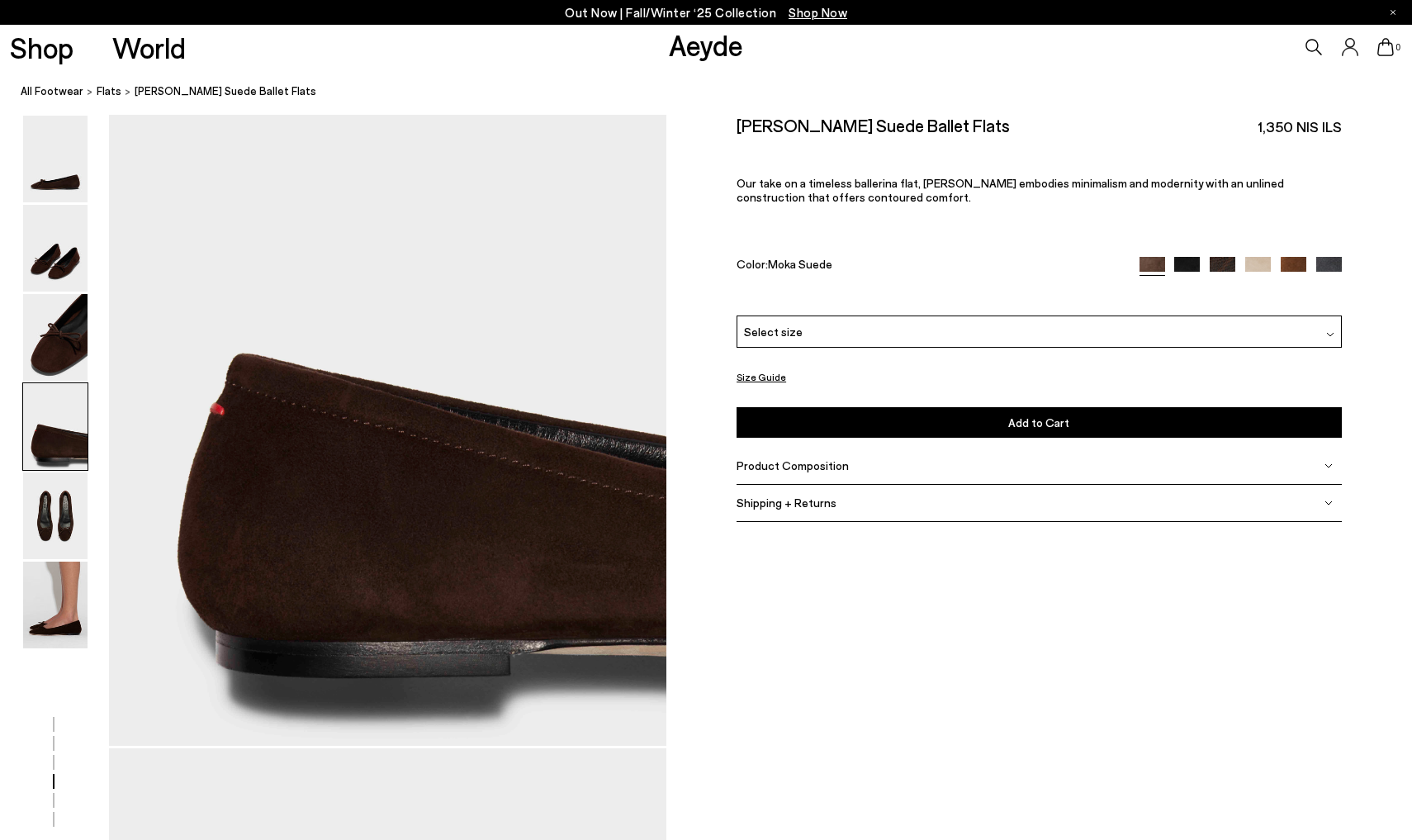
scroll to position [2218, 0]
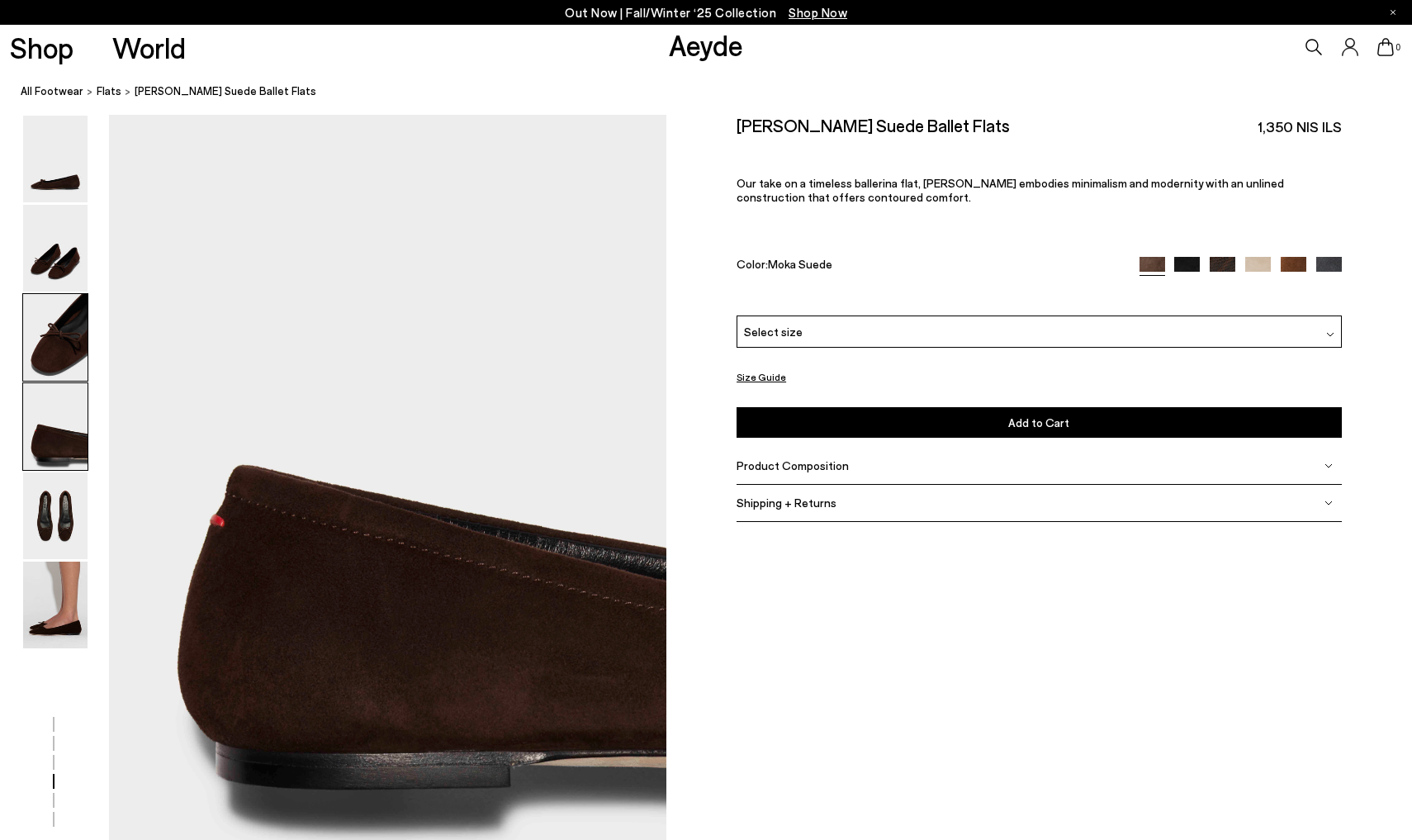
click at [49, 309] on img at bounding box center [55, 337] width 65 height 86
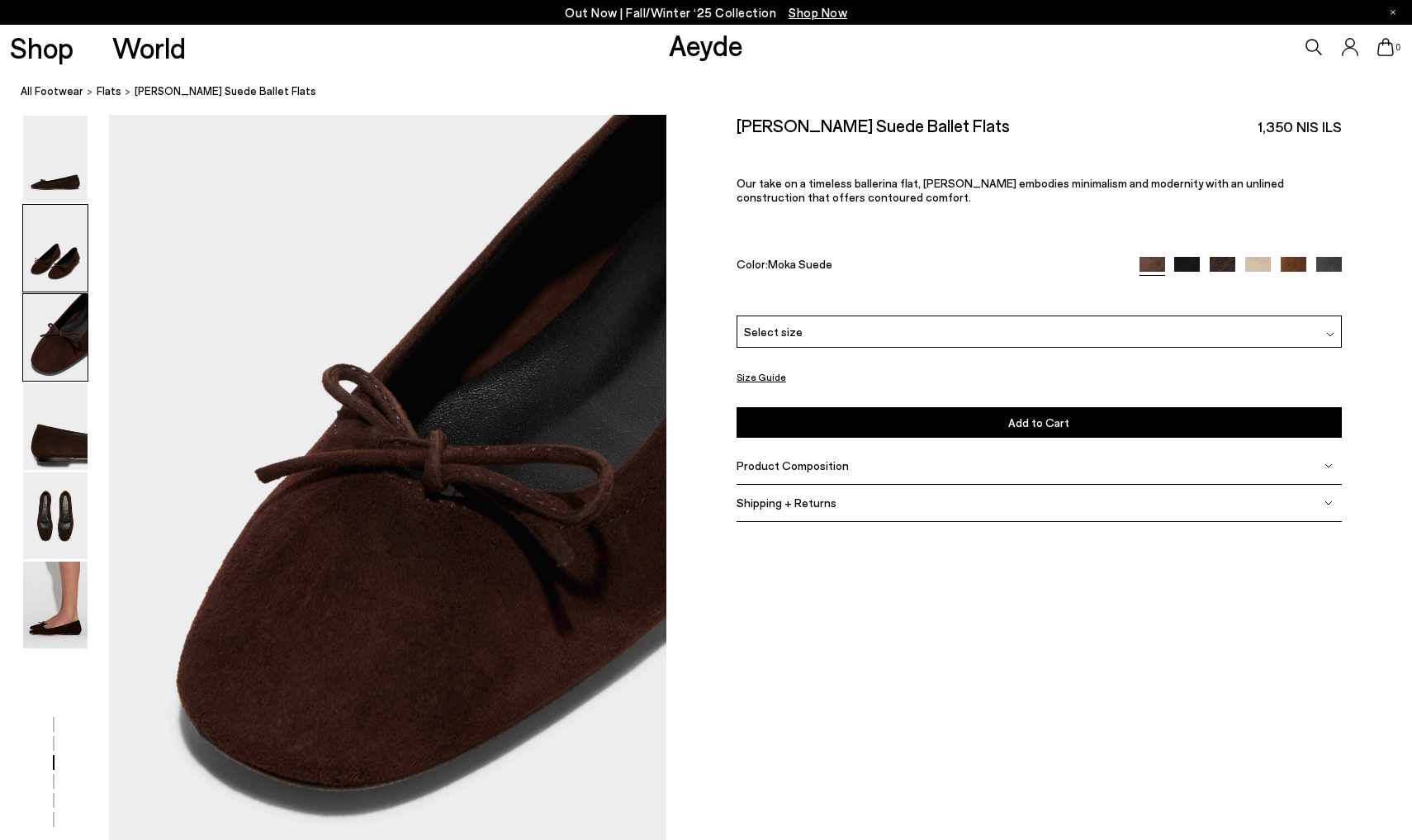
click at [51, 275] on img at bounding box center [55, 248] width 65 height 86
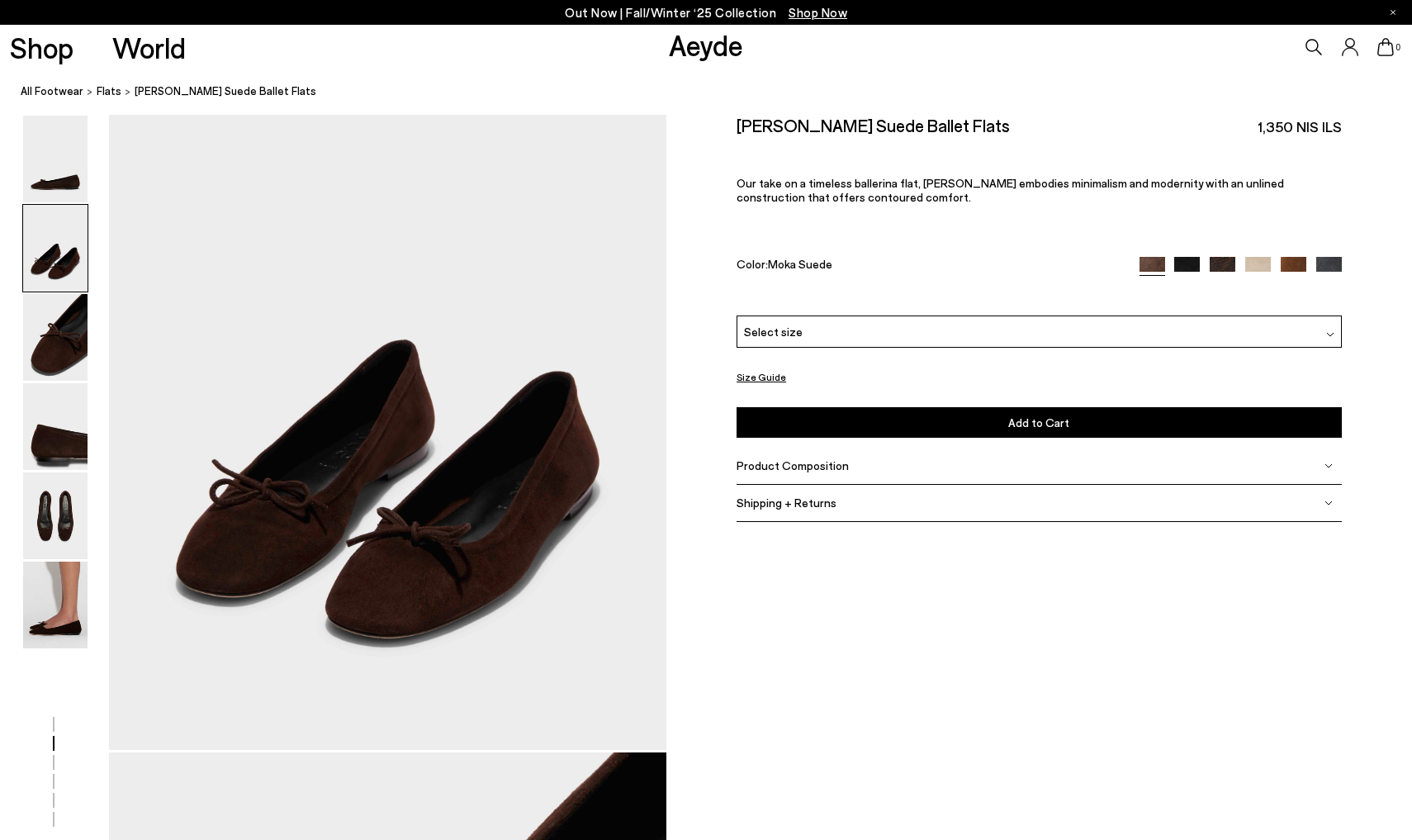
scroll to position [728, 0]
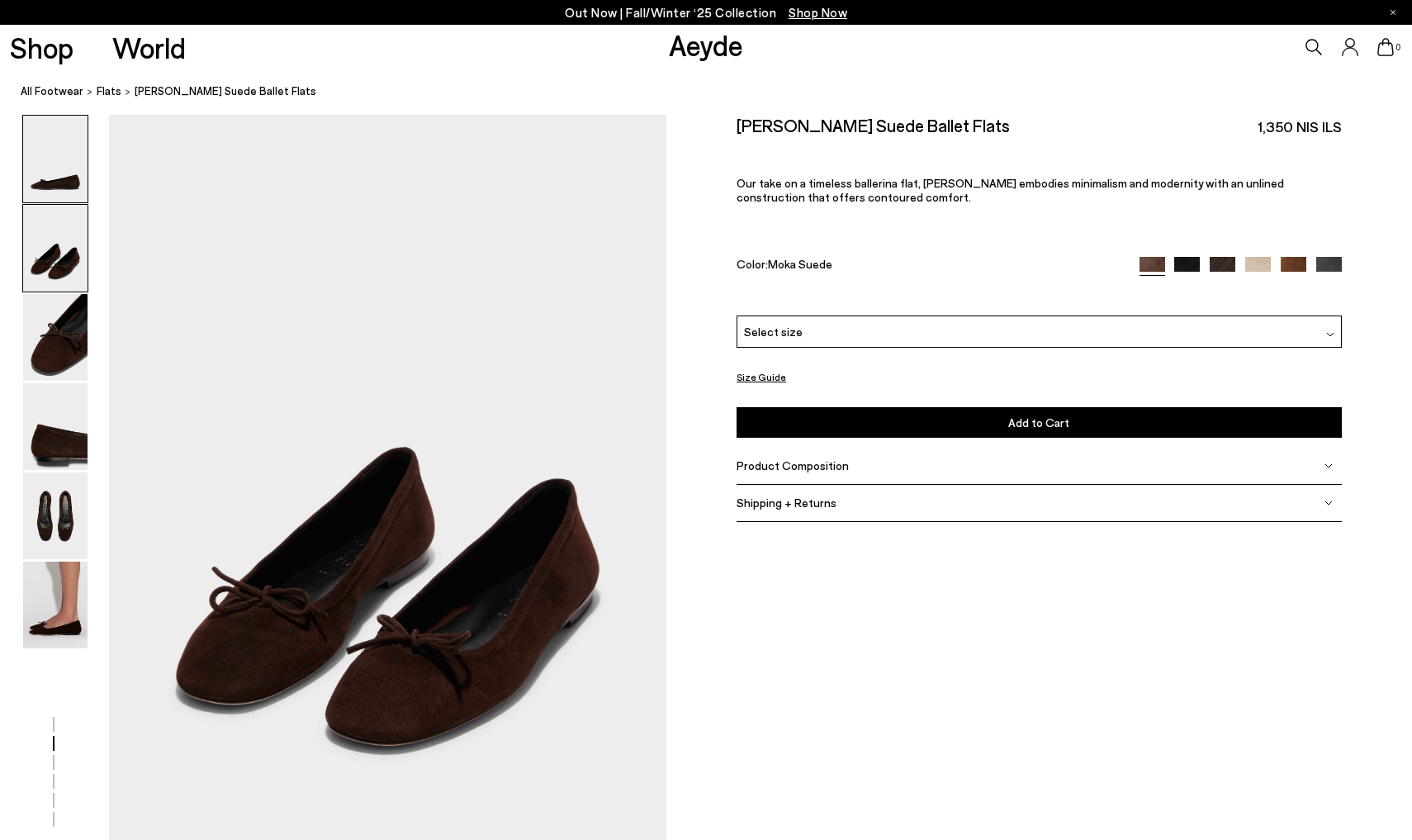
click at [51, 192] on img at bounding box center [55, 158] width 65 height 86
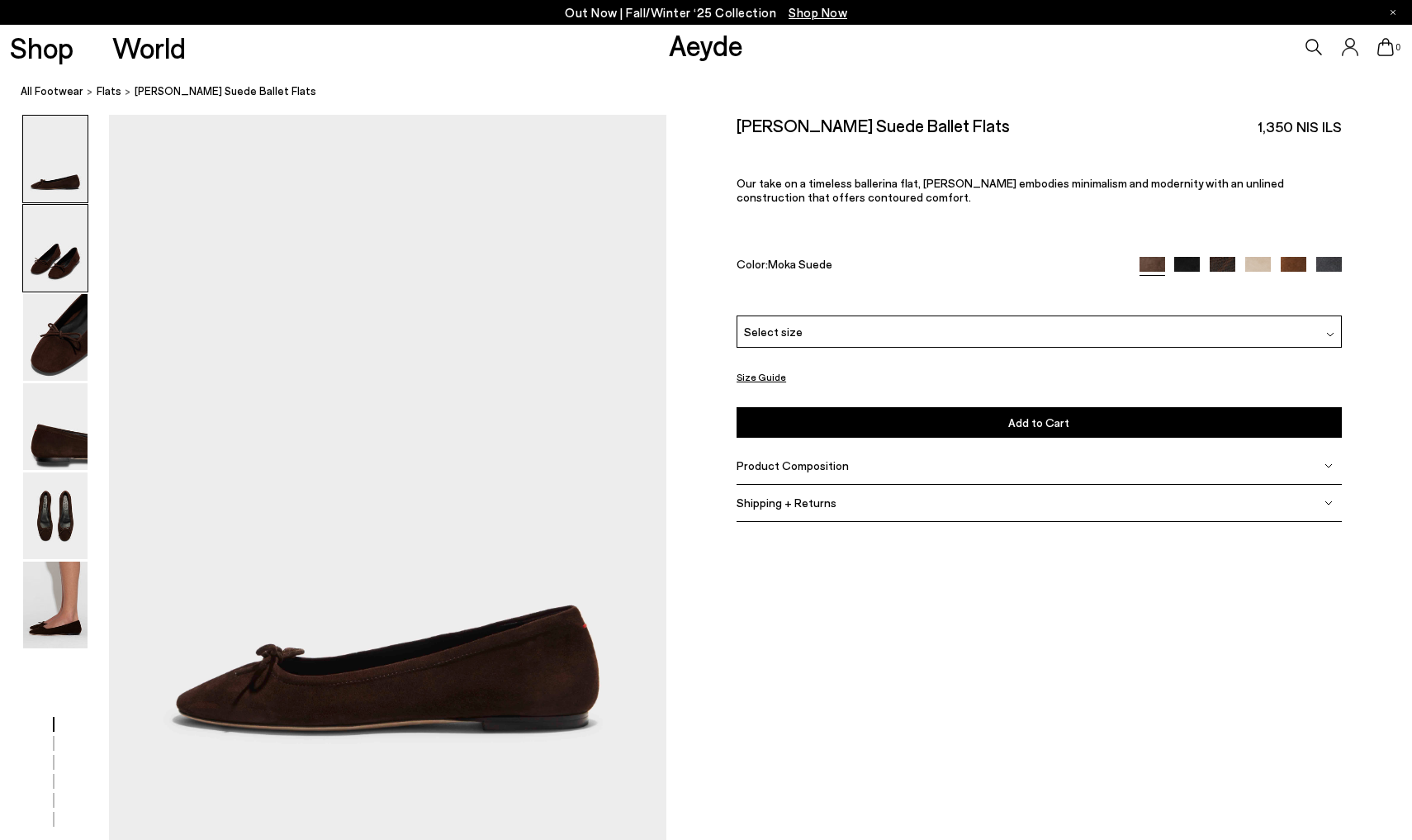
click at [55, 242] on img at bounding box center [55, 248] width 65 height 86
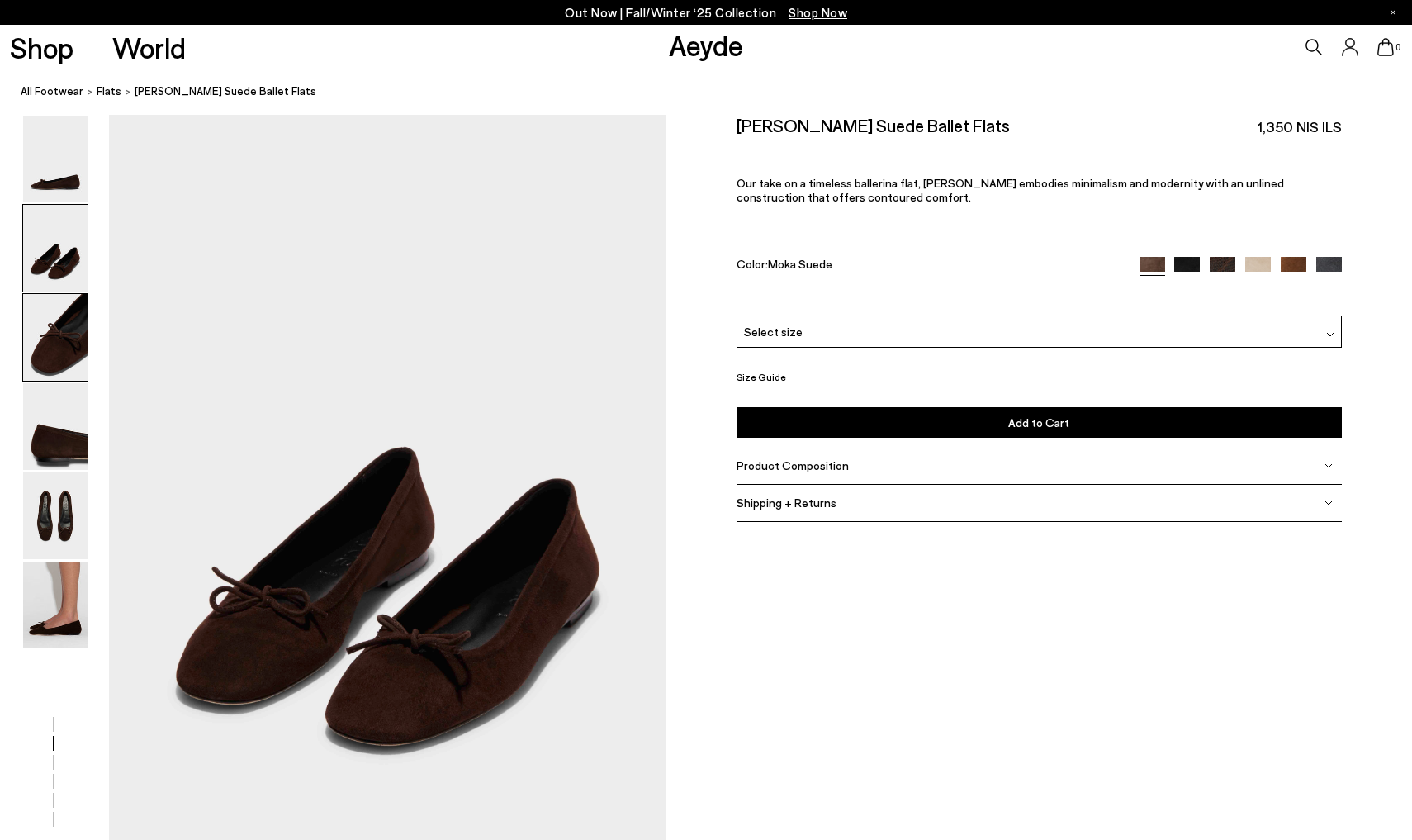
click at [57, 342] on img at bounding box center [55, 337] width 65 height 86
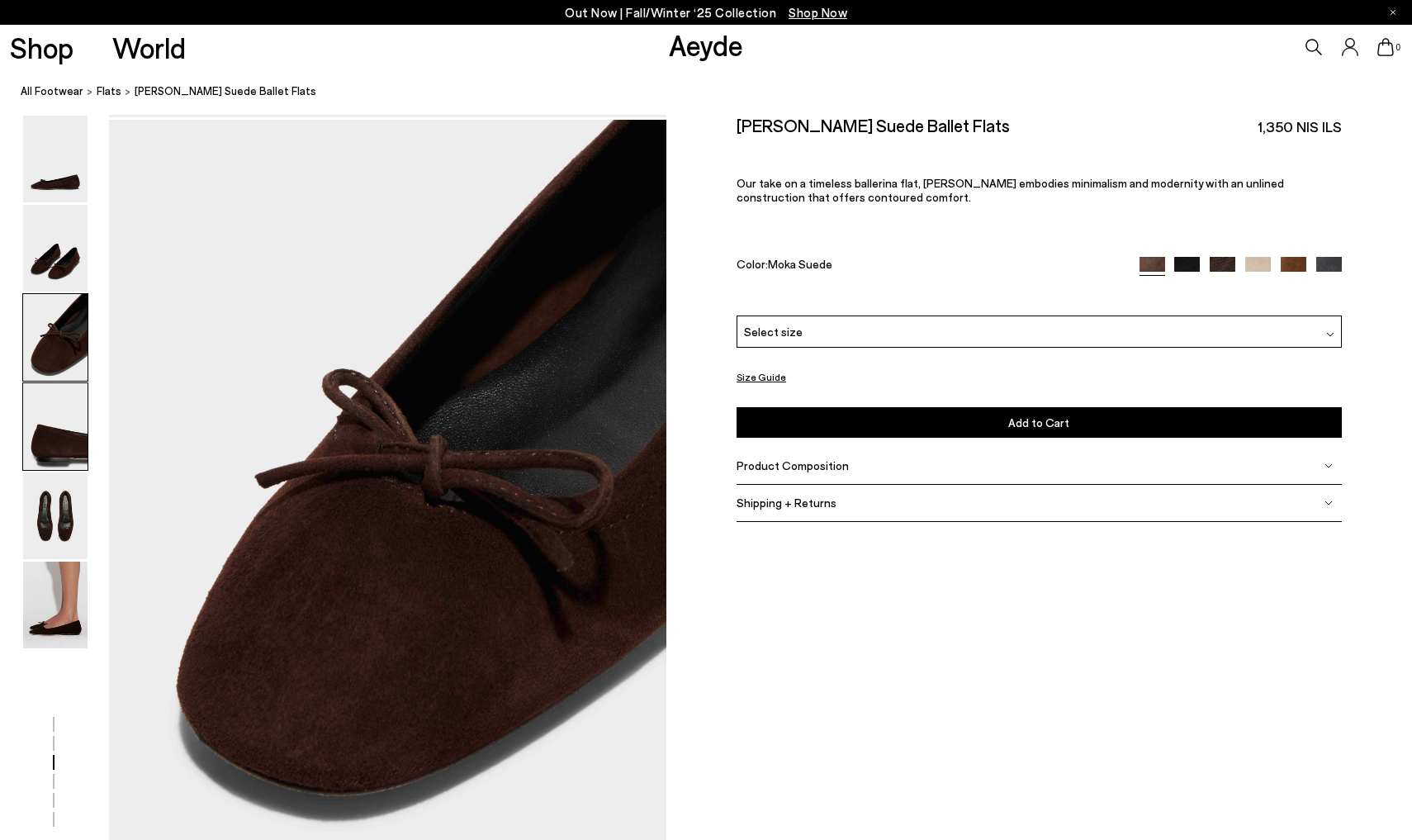
scroll to position [1472, 0]
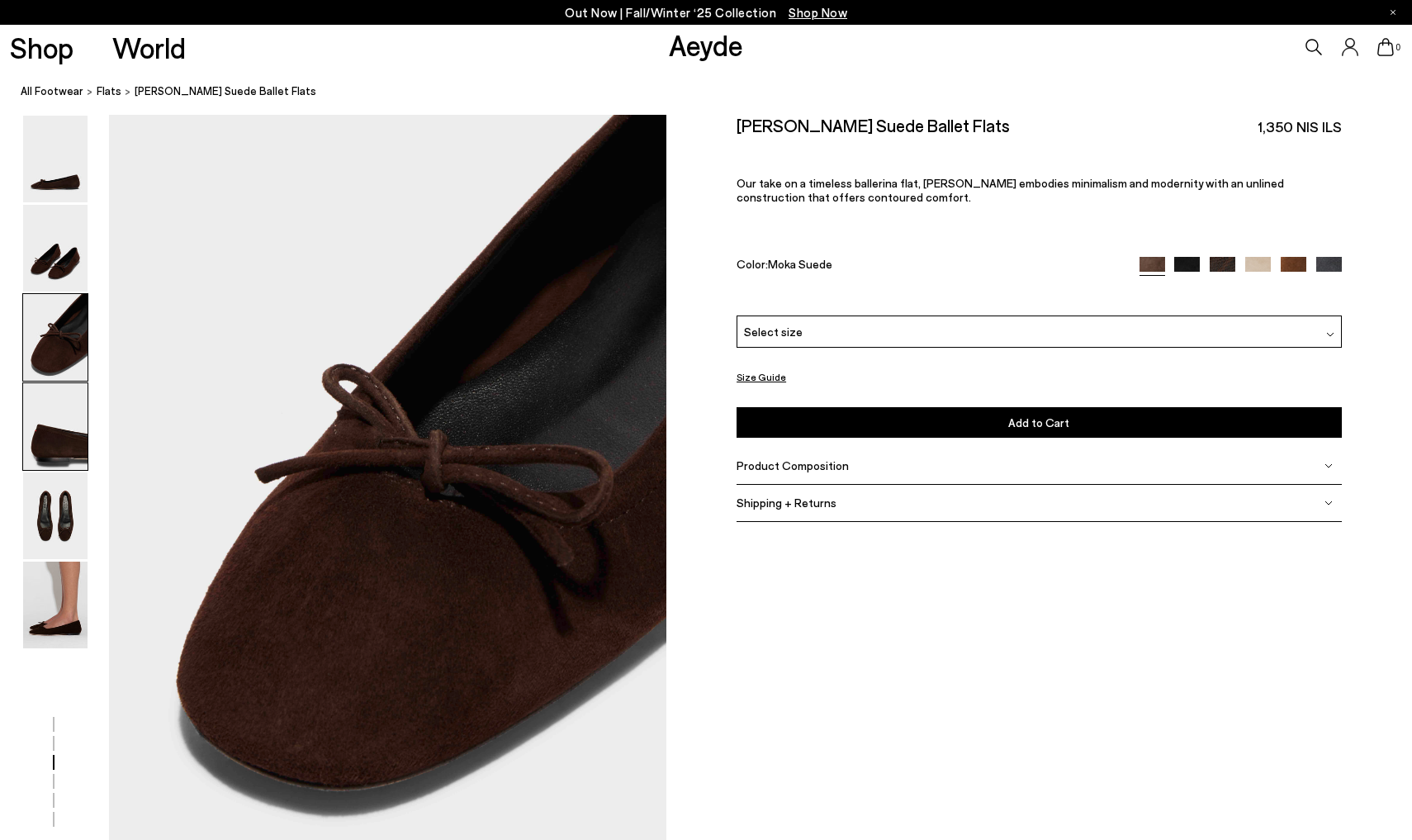
click at [55, 437] on img at bounding box center [55, 425] width 65 height 86
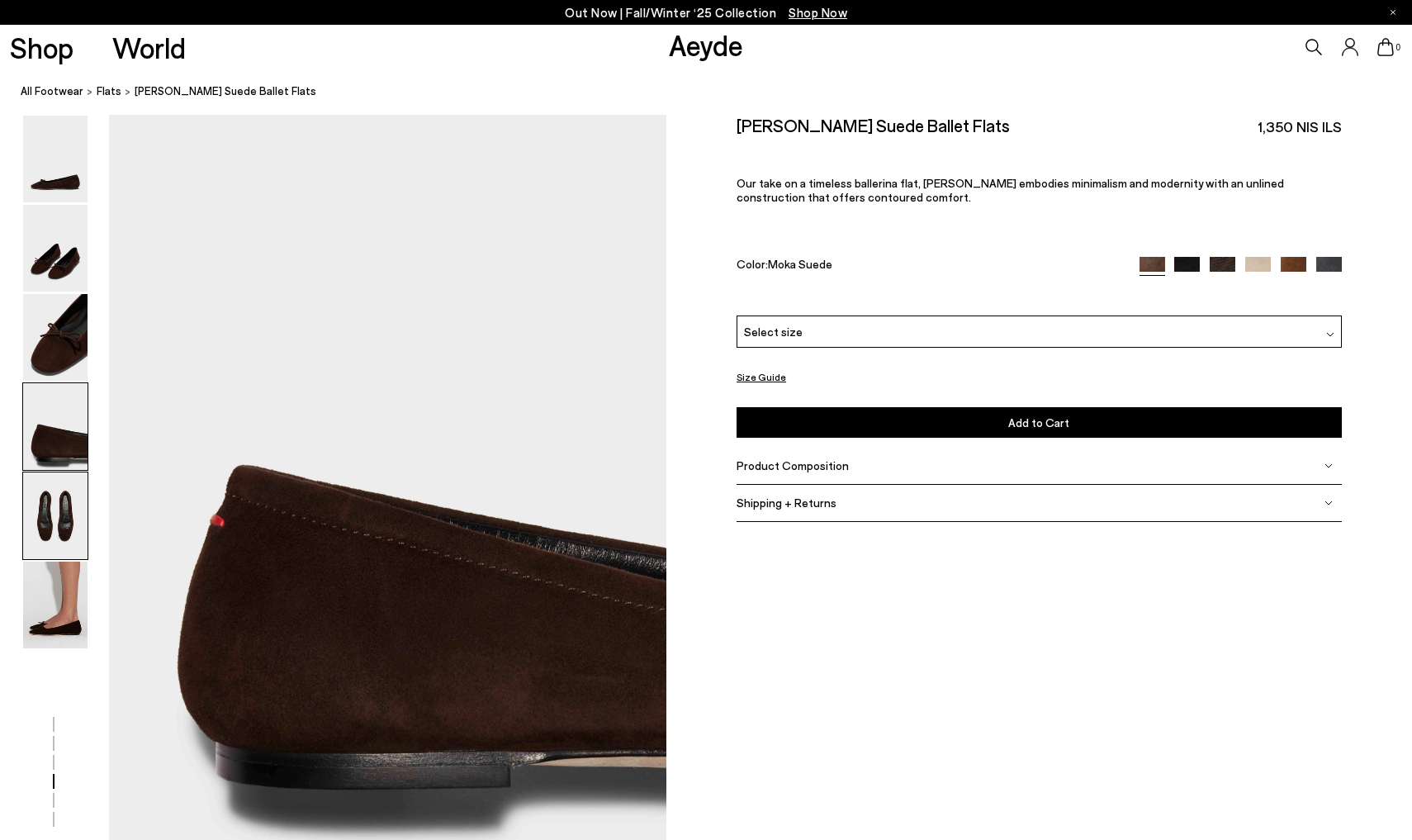
click at [63, 557] on img at bounding box center [55, 515] width 65 height 86
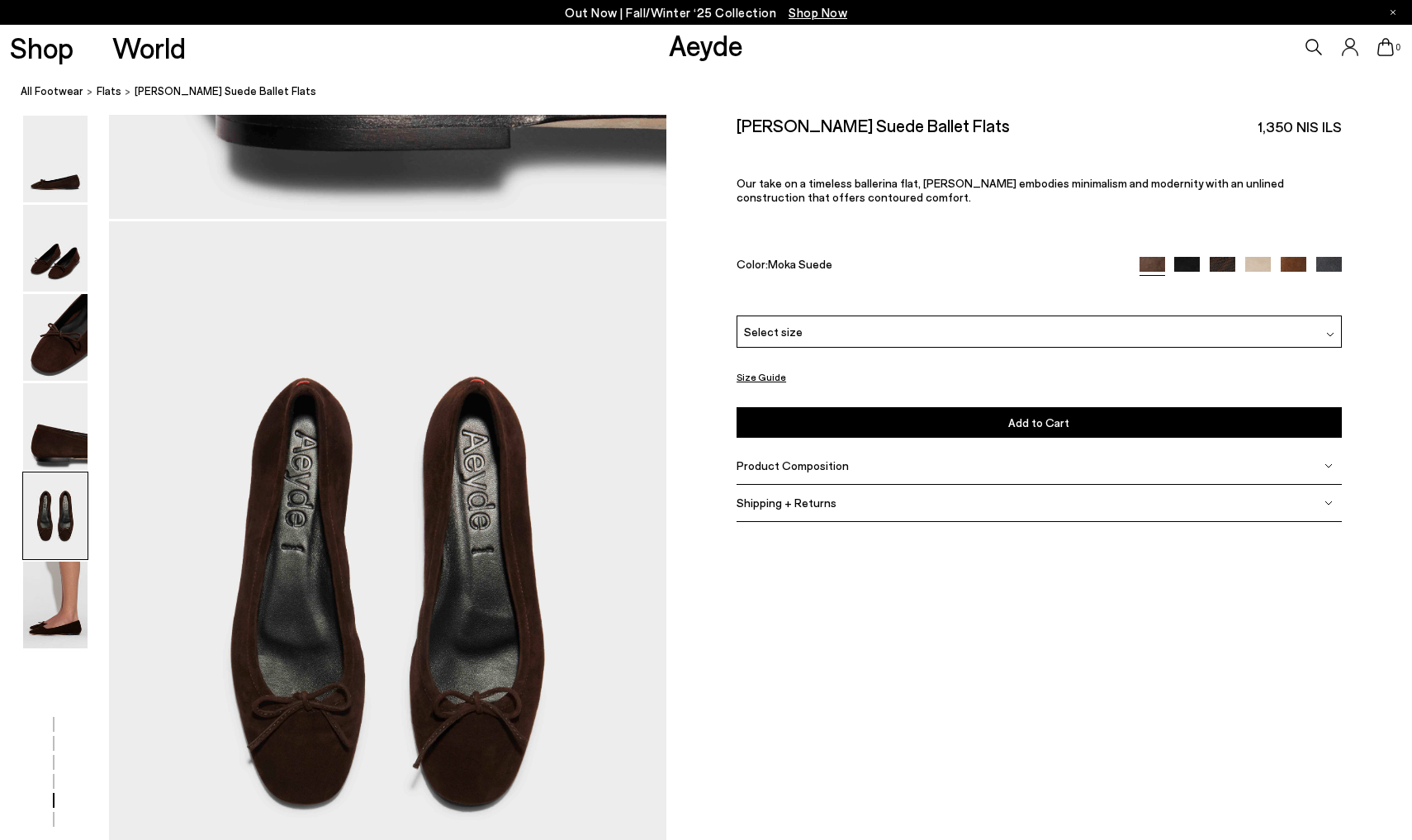
scroll to position [2962, 0]
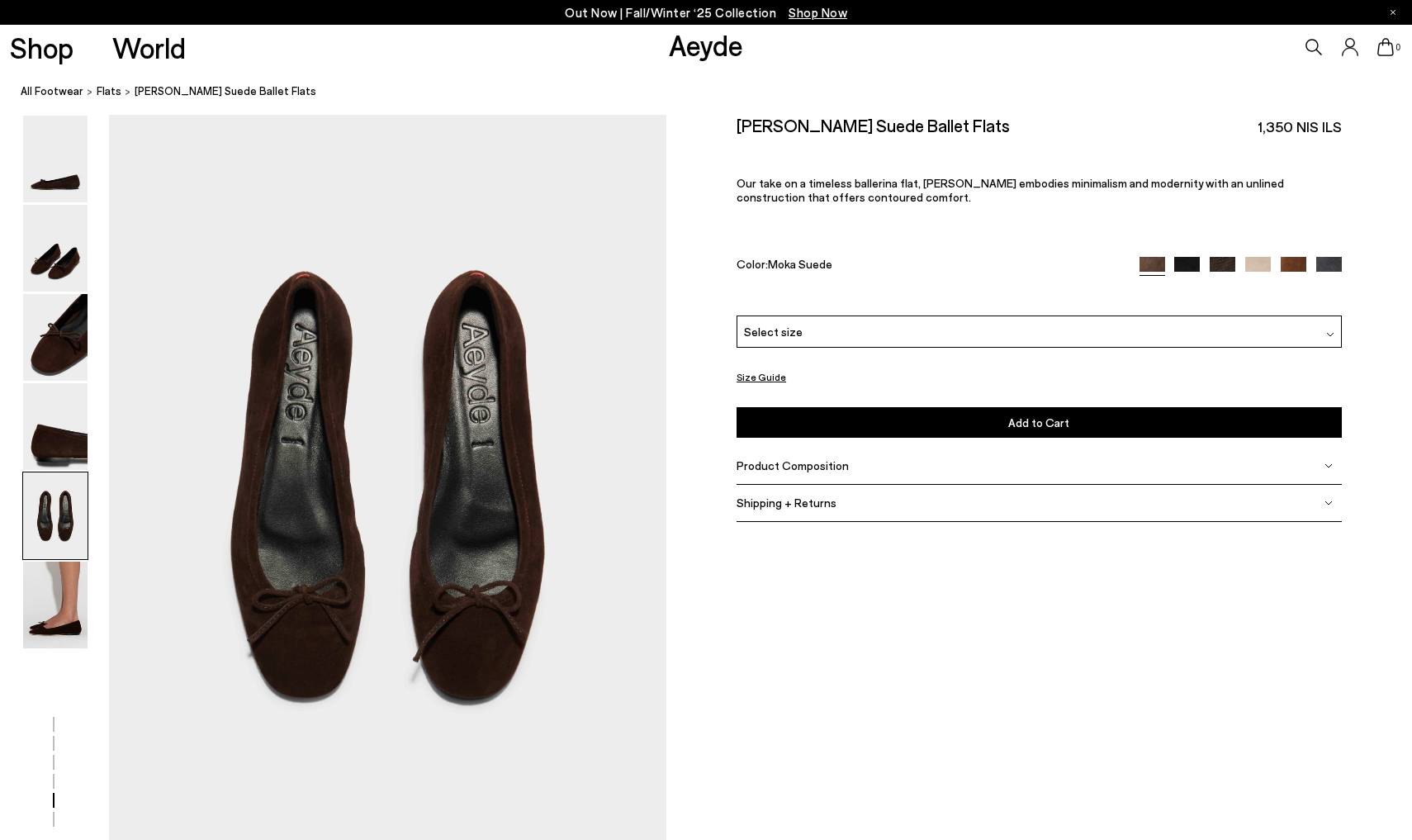
click at [1296, 265] on img at bounding box center [1294, 269] width 26 height 26
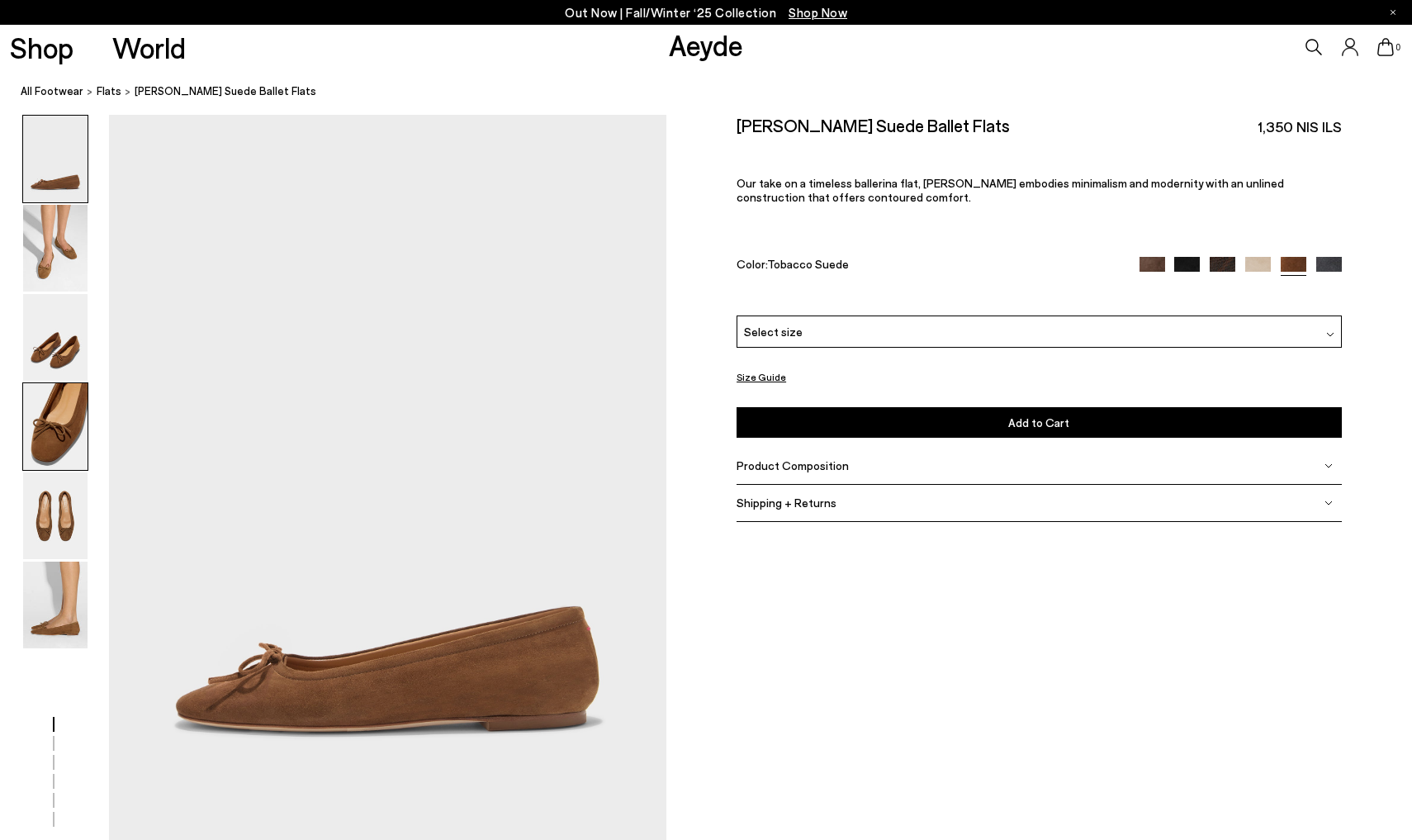
click at [50, 429] on img at bounding box center [55, 425] width 65 height 86
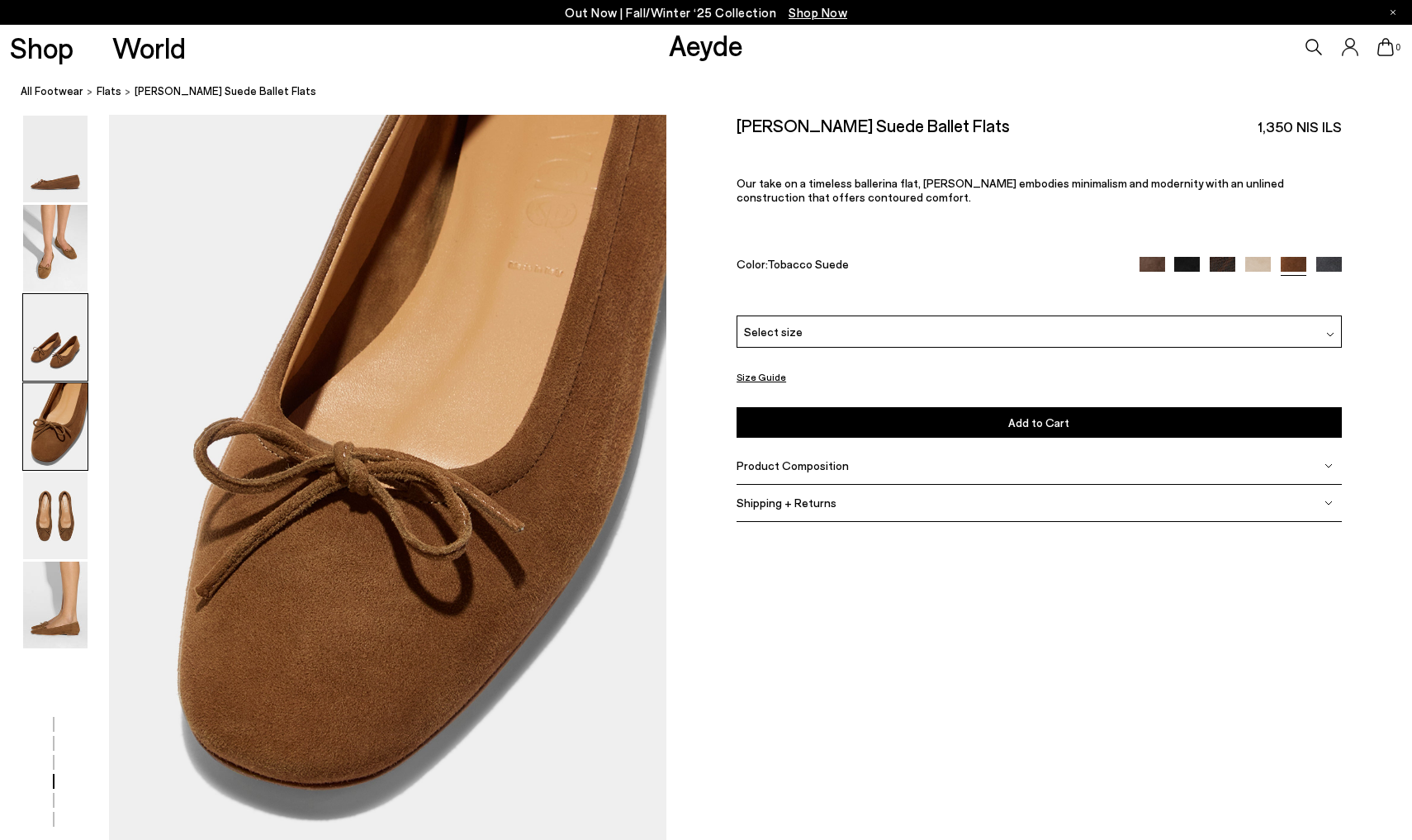
click at [55, 333] on img at bounding box center [55, 337] width 65 height 86
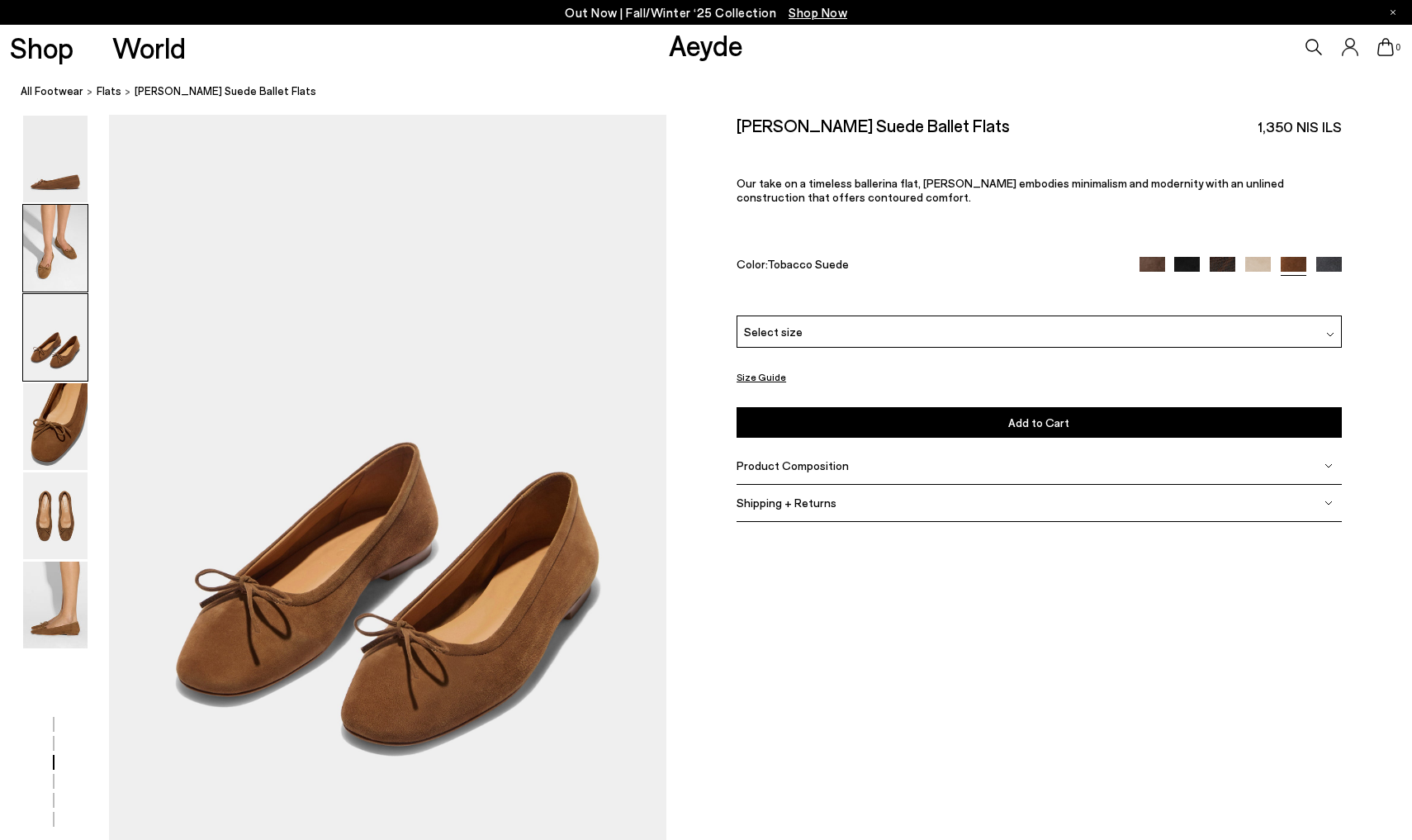
click at [46, 238] on img at bounding box center [55, 248] width 65 height 86
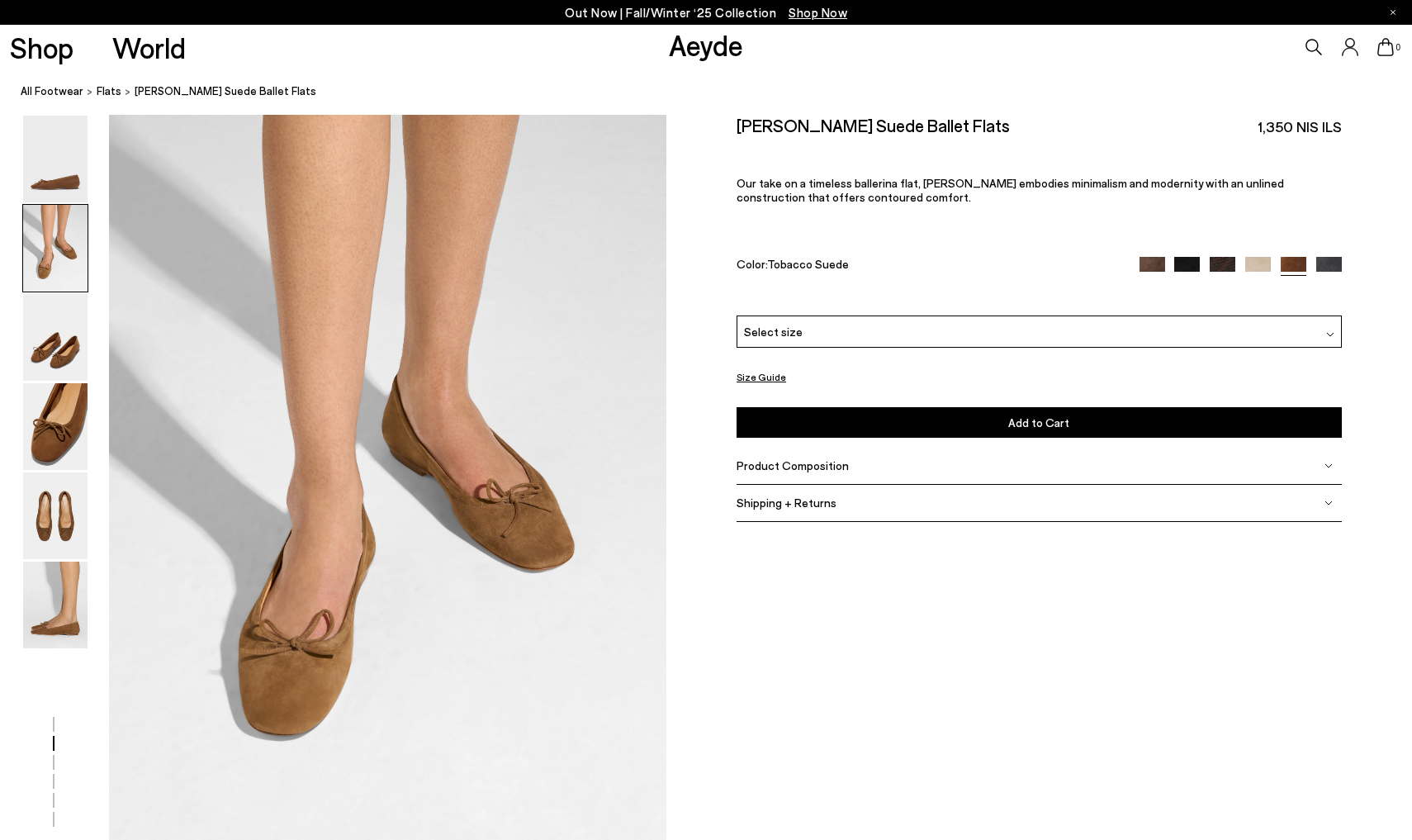
scroll to position [728, 0]
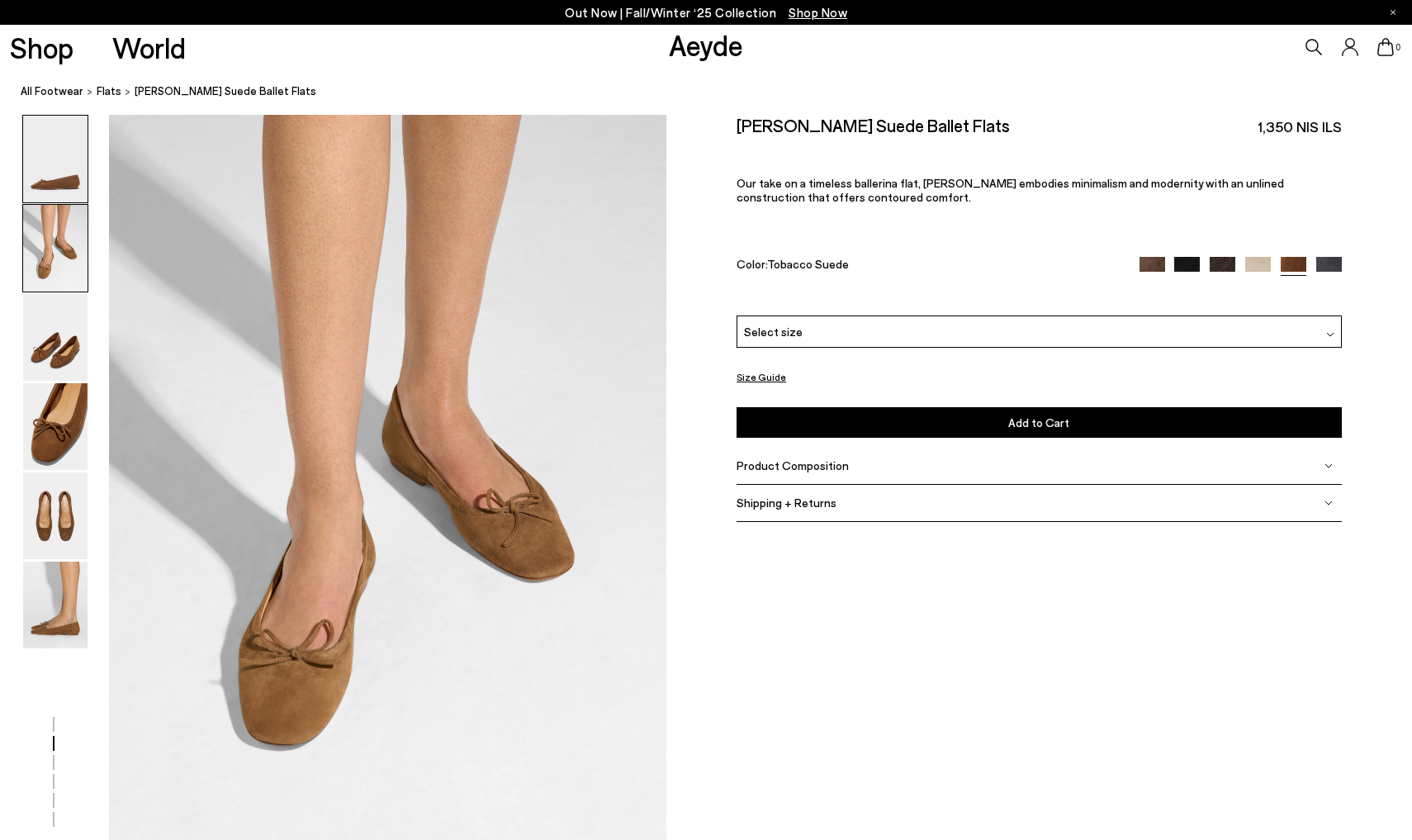
click at [43, 159] on img at bounding box center [55, 158] width 65 height 86
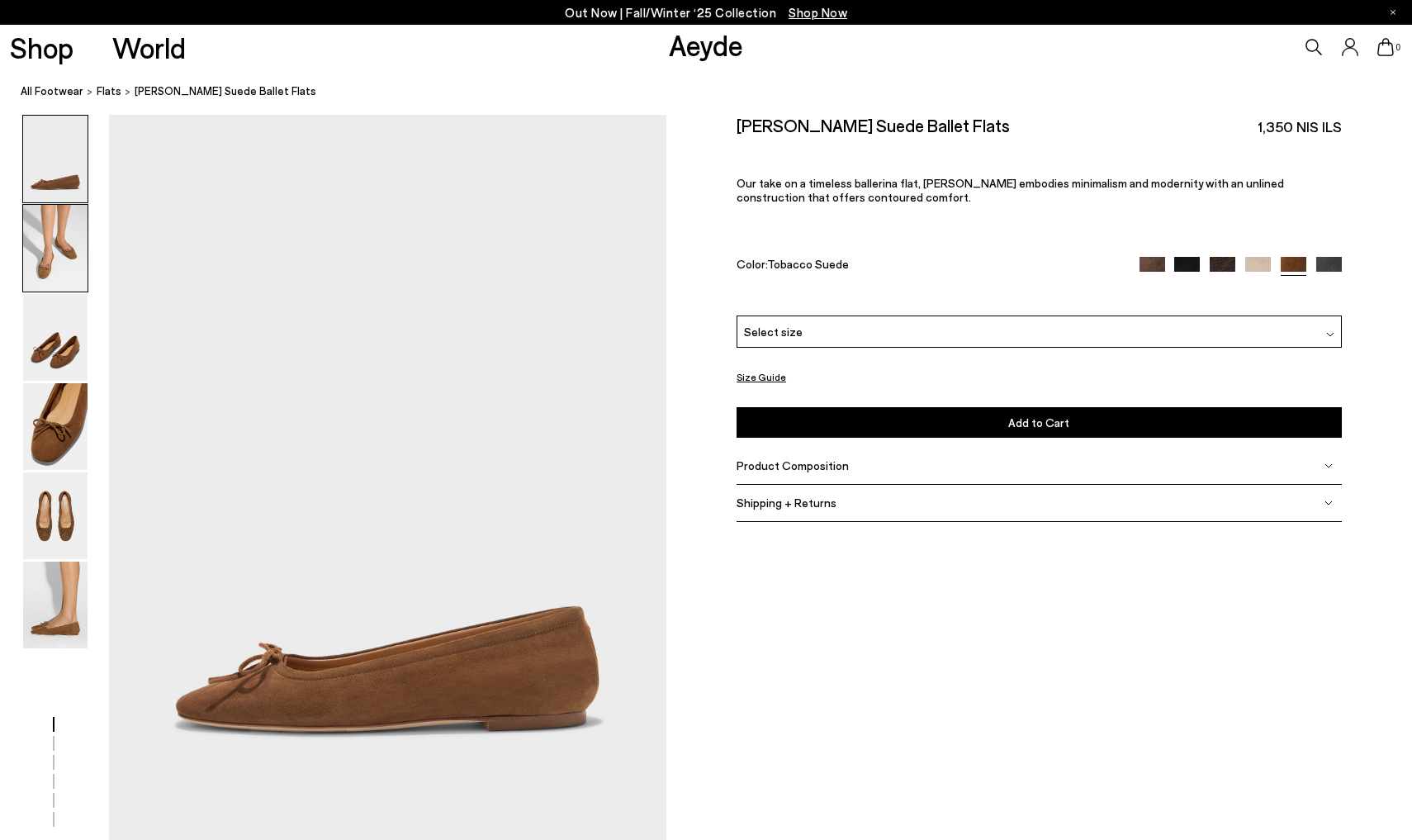
click at [48, 280] on img at bounding box center [55, 248] width 65 height 86
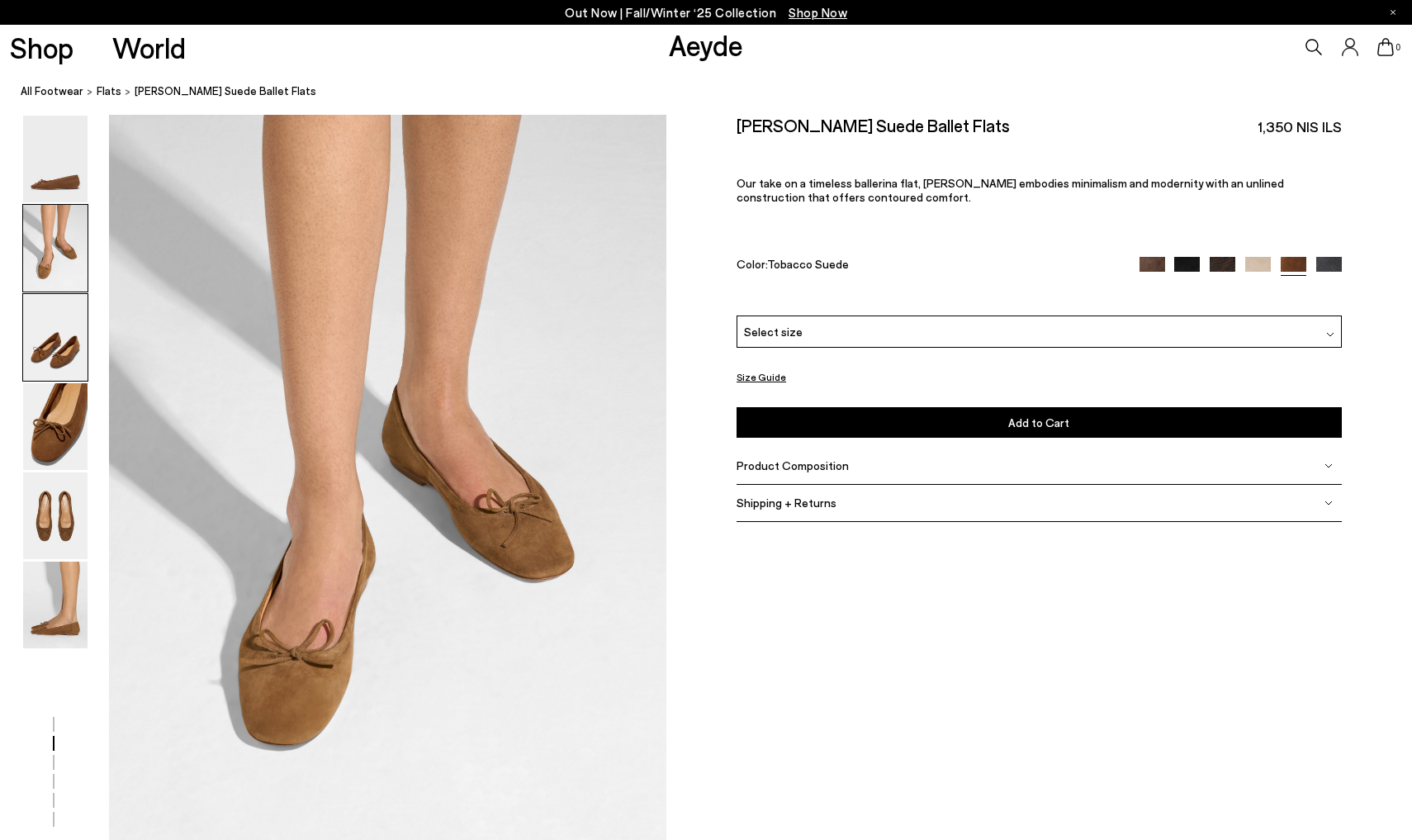
click at [54, 335] on img at bounding box center [55, 337] width 65 height 86
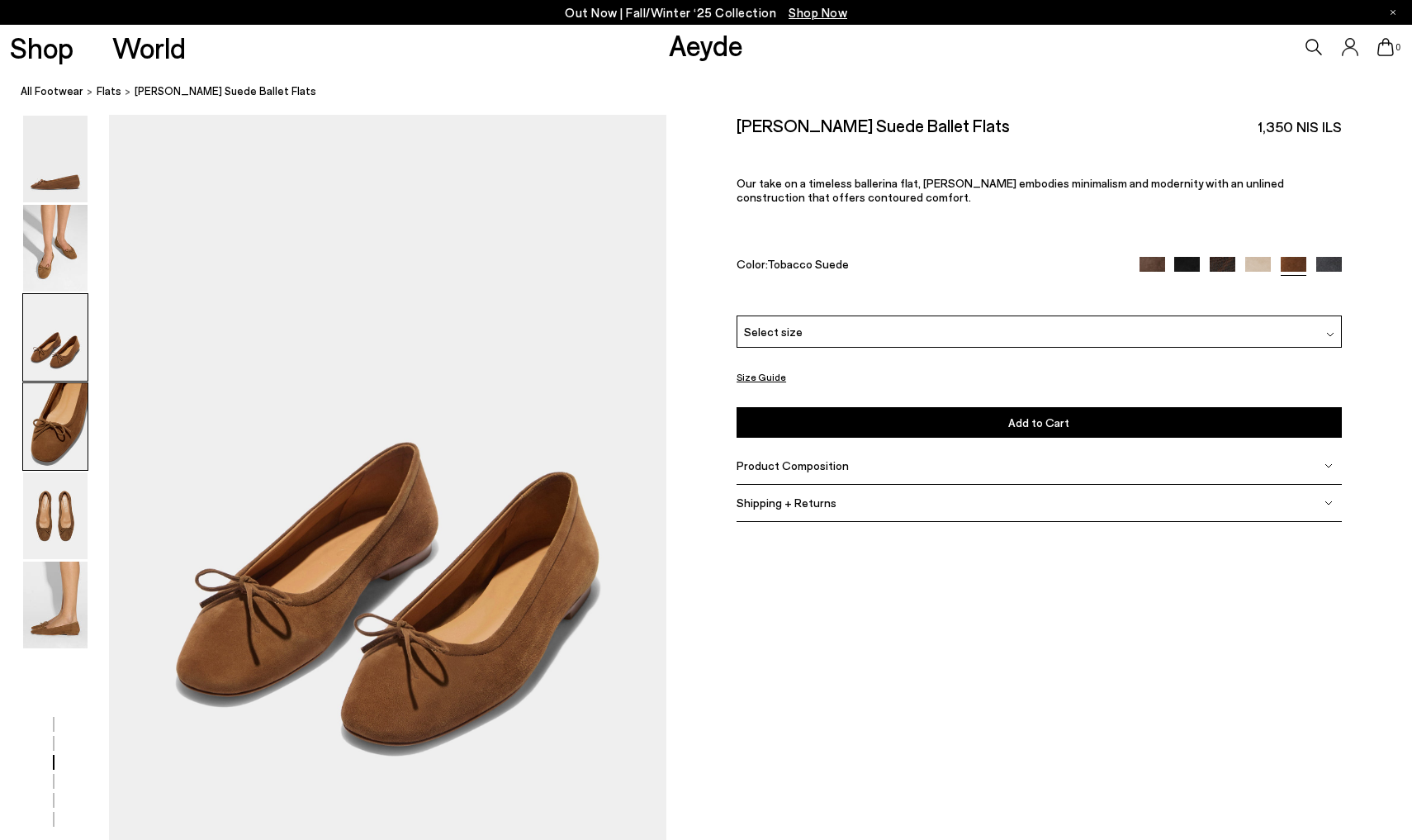
click at [58, 430] on img at bounding box center [55, 425] width 65 height 86
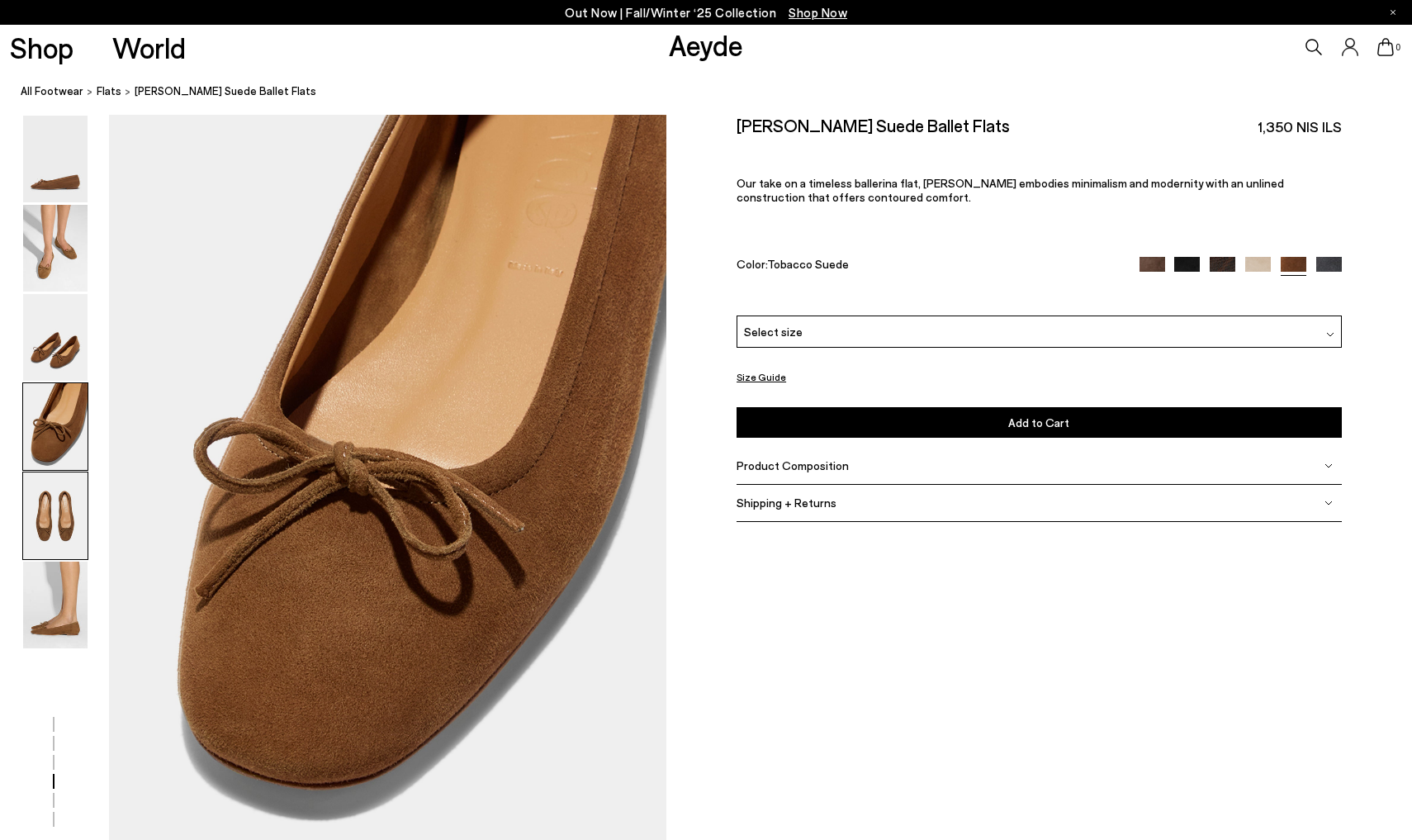
click at [67, 538] on img at bounding box center [55, 515] width 65 height 86
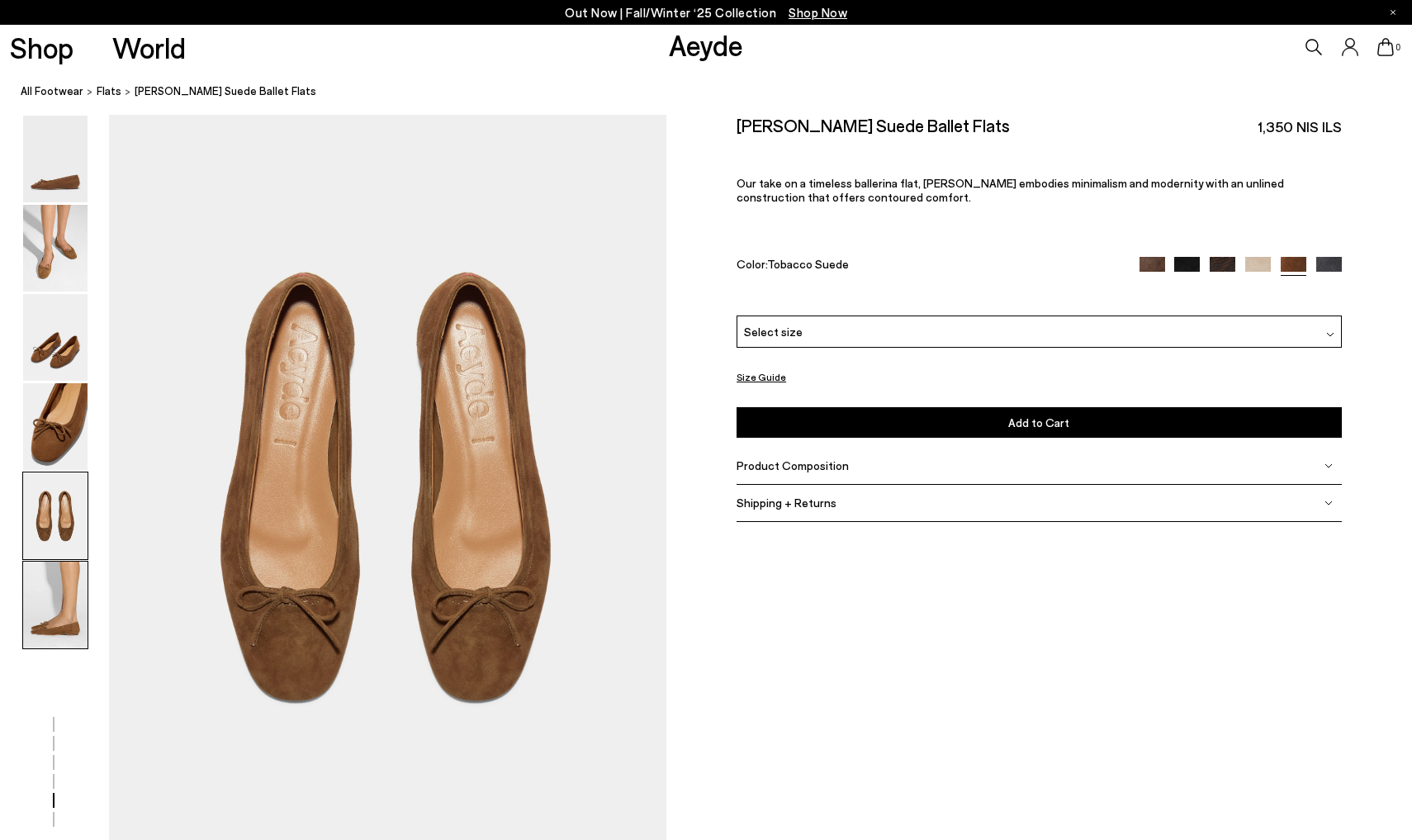
click at [74, 617] on img at bounding box center [55, 604] width 65 height 86
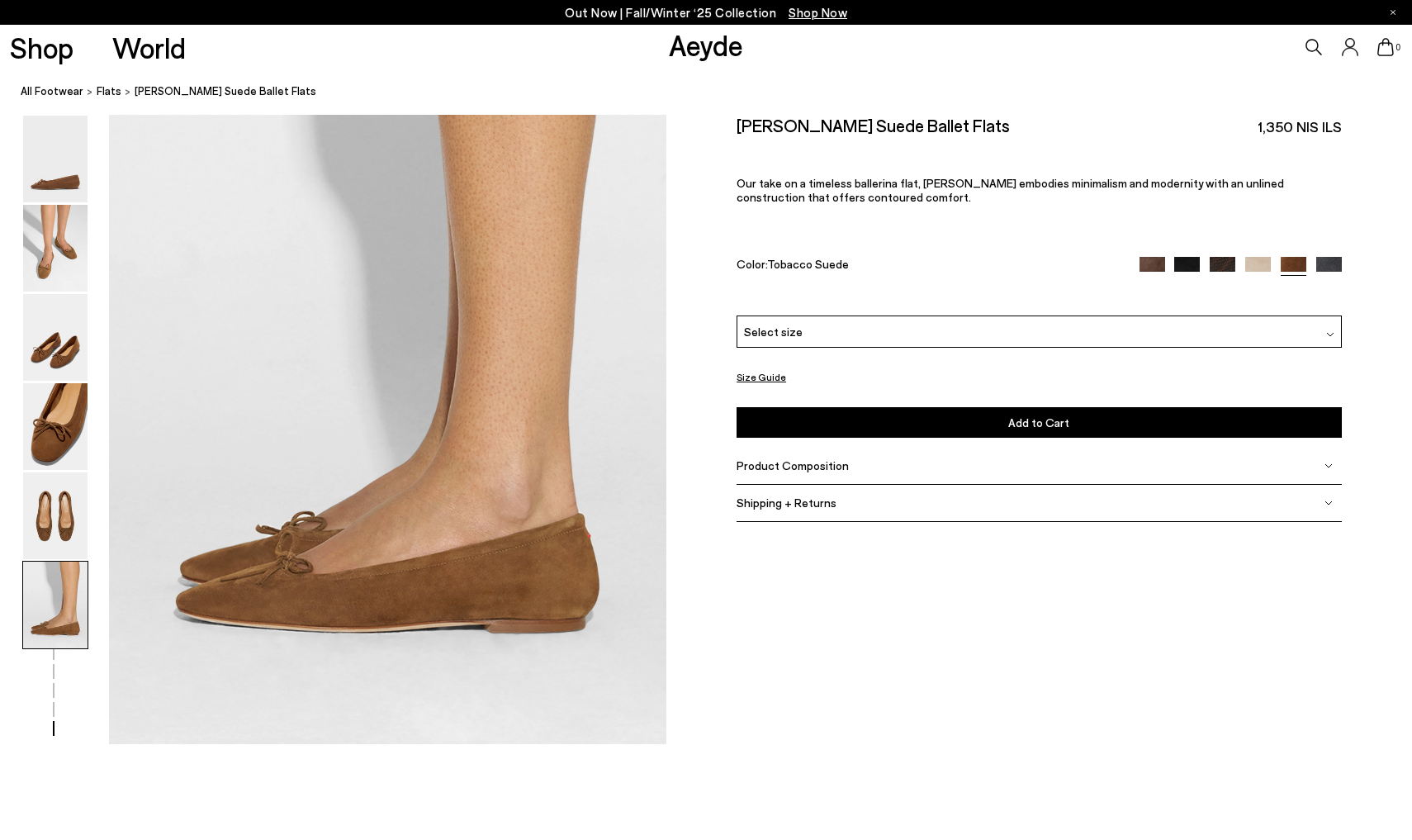
scroll to position [3821, 0]
click at [60, 522] on img at bounding box center [55, 515] width 65 height 86
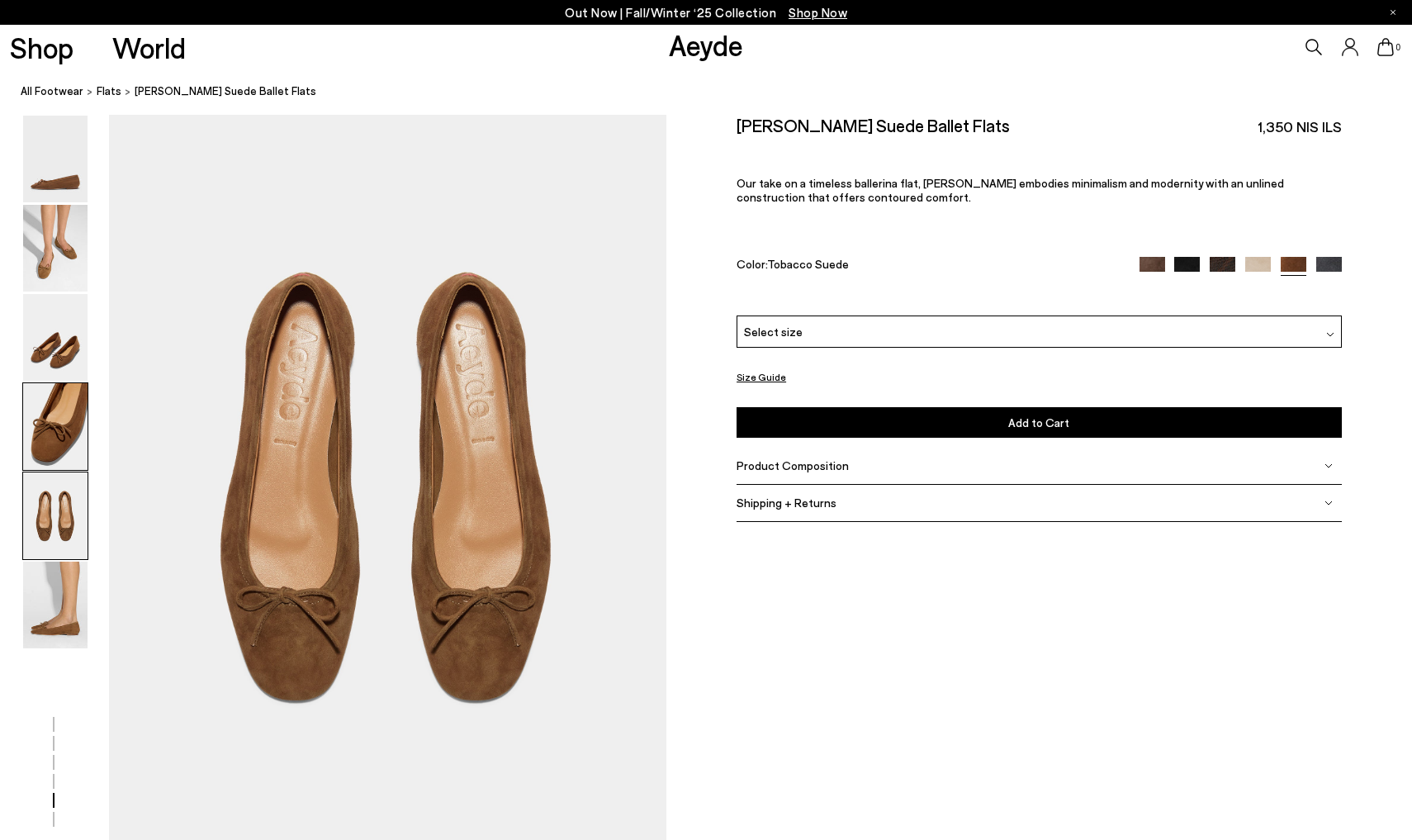
click at [51, 445] on img at bounding box center [55, 425] width 65 height 86
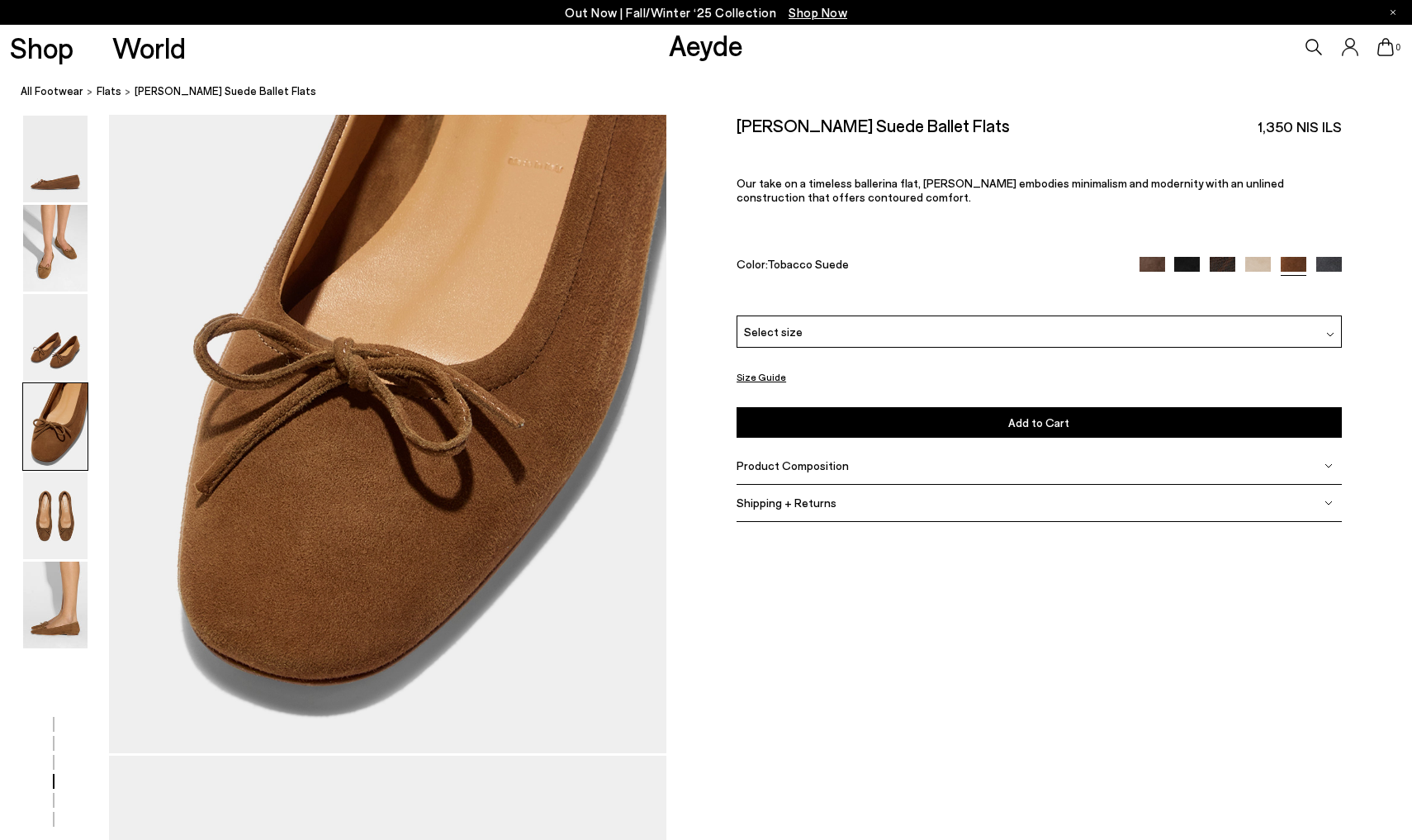
scroll to position [2218, 0]
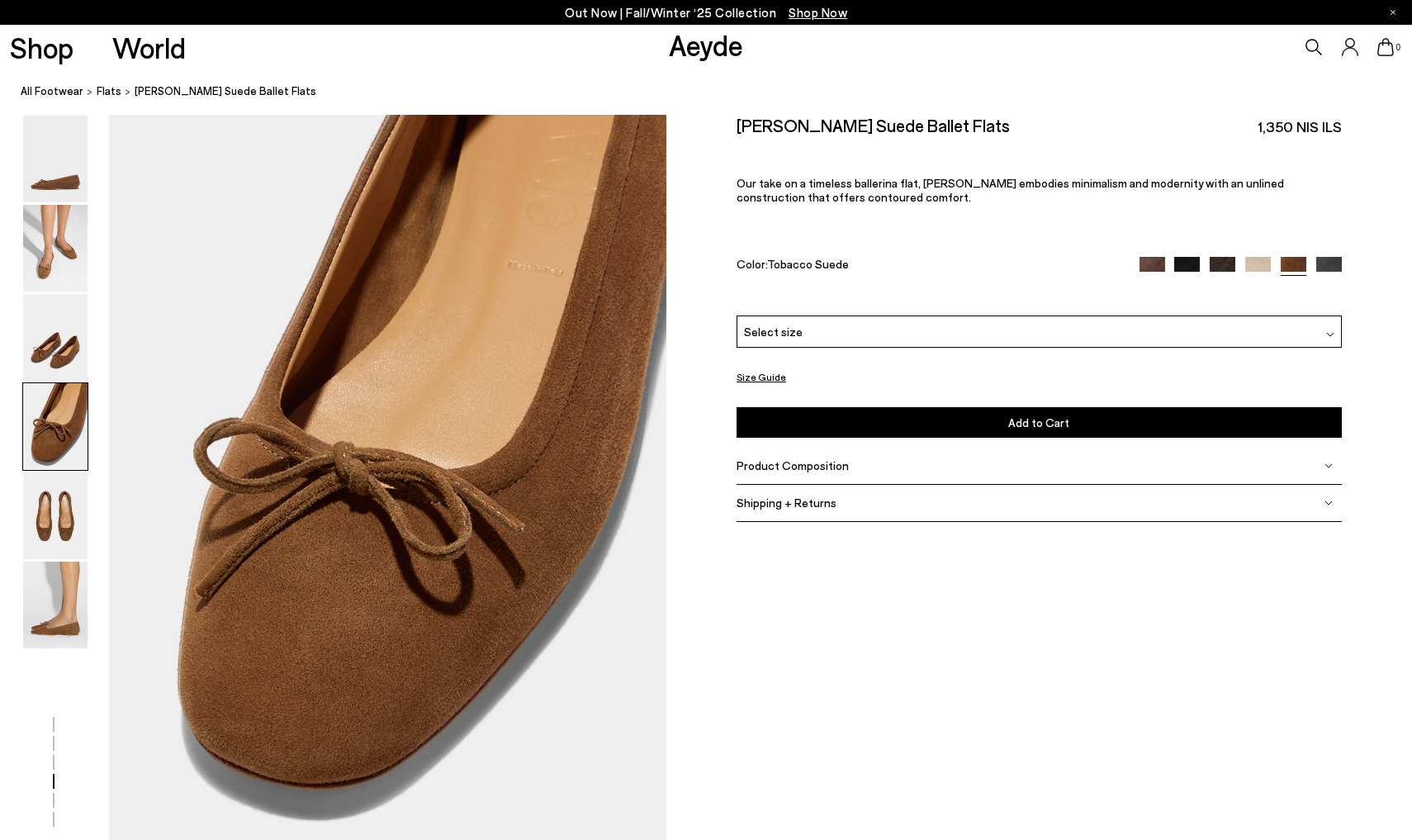
click at [768, 344] on div "Select size" at bounding box center [1039, 331] width 605 height 32
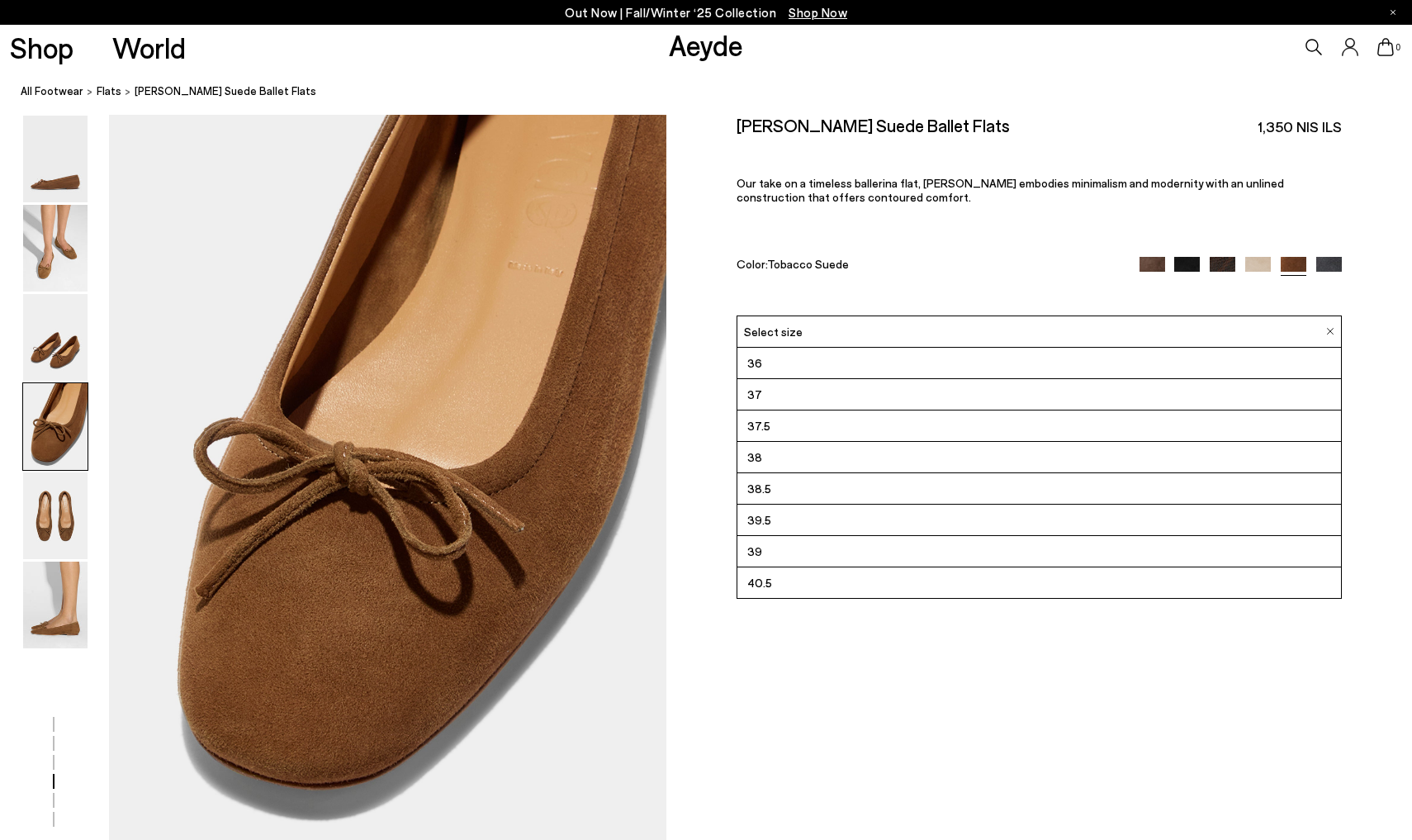
click at [768, 425] on li "37.5" at bounding box center [1039, 426] width 603 height 32
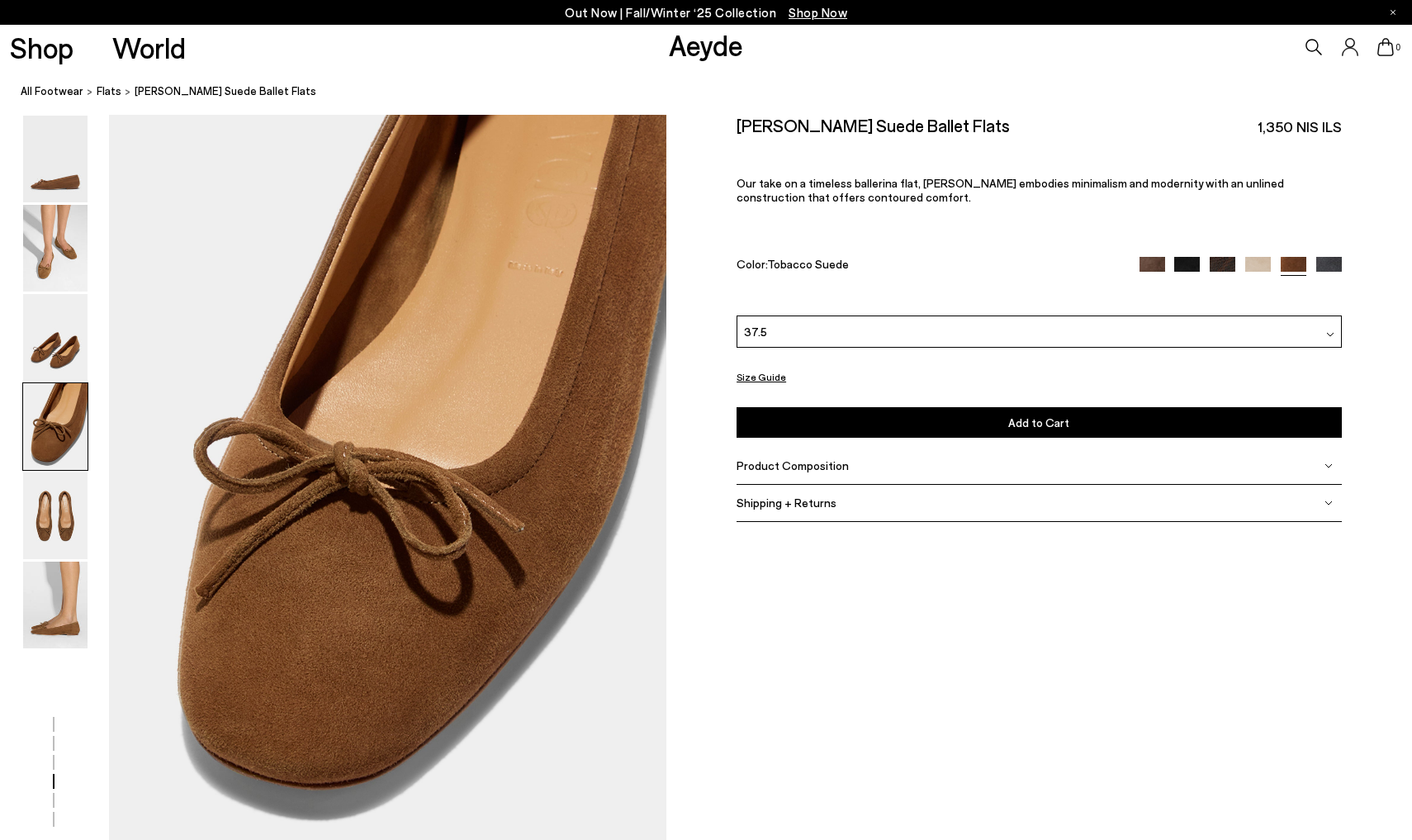
click at [780, 431] on button "Add to Cart Select a Size First" at bounding box center [1039, 421] width 605 height 31
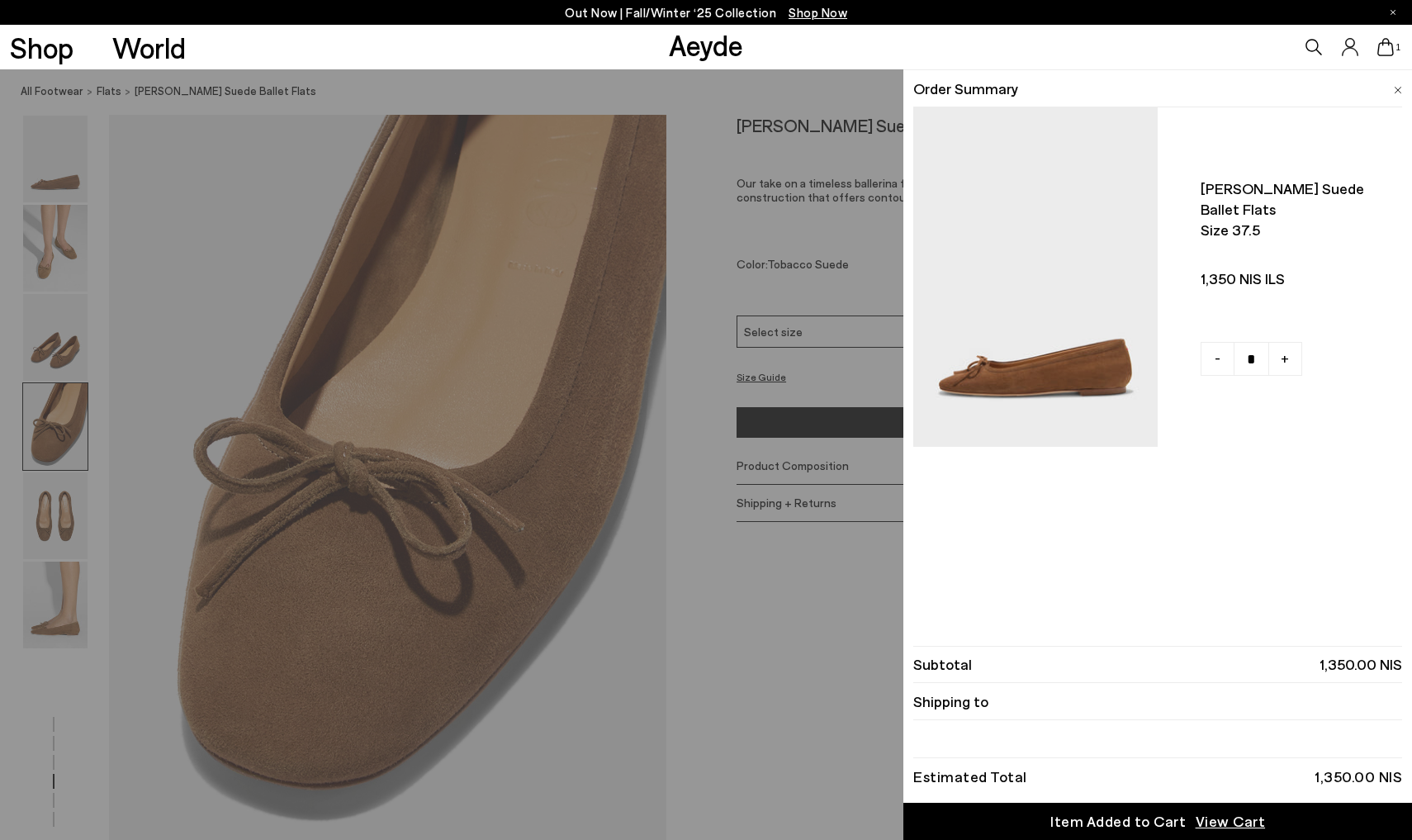
click at [1171, 823] on div "Item Added to Cart" at bounding box center [1118, 820] width 135 height 21
